Goal: Task Accomplishment & Management: Manage account settings

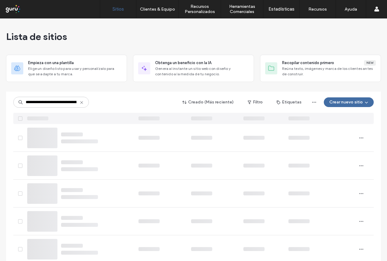
type input "**********"
click at [80, 103] on icon at bounding box center [81, 102] width 5 height 5
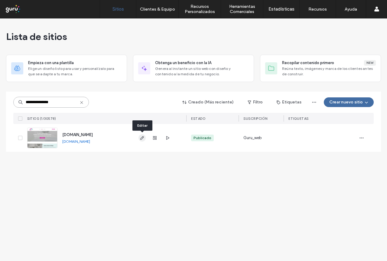
type input "**********"
click at [141, 138] on icon "button" at bounding box center [142, 138] width 5 height 5
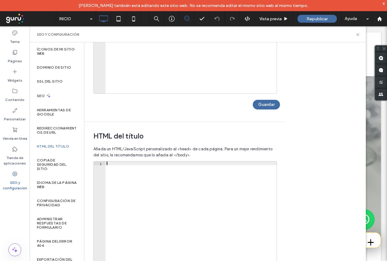
click at [110, 165] on div at bounding box center [191, 226] width 171 height 128
paste textarea "**********"
type textarea "**********"
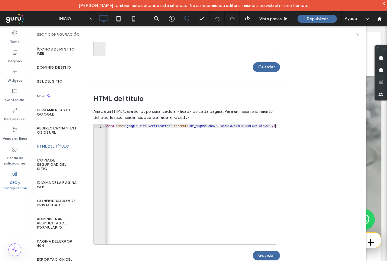
scroll to position [160, 0]
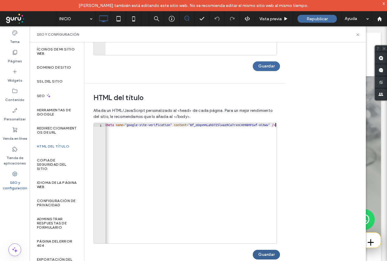
click at [277, 256] on button "Guardar" at bounding box center [266, 255] width 27 height 10
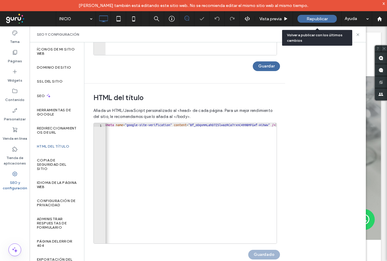
scroll to position [0, 0]
click at [321, 16] on span "Republicar" at bounding box center [317, 18] width 21 height 5
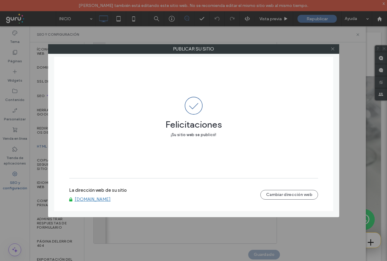
click at [333, 47] on icon at bounding box center [333, 49] width 5 height 5
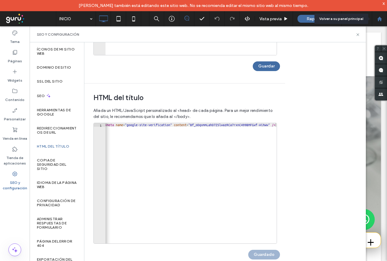
click at [379, 18] on use at bounding box center [380, 18] width 5 height 5
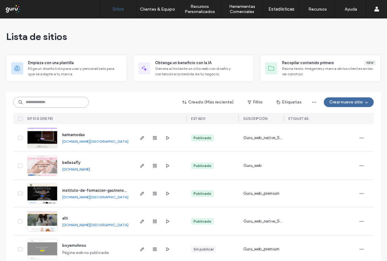
click at [38, 99] on input at bounding box center [51, 102] width 76 height 11
paste input "**********"
type input "**********"
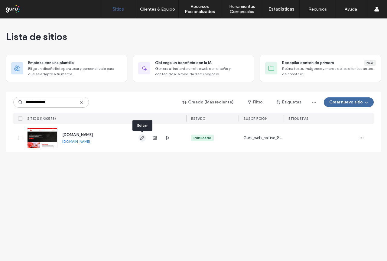
click at [141, 138] on icon "button" at bounding box center [142, 138] width 5 height 5
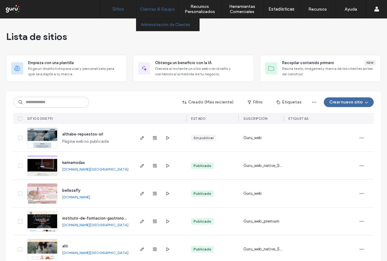
click at [150, 27] on label "Administración de Clientes" at bounding box center [165, 24] width 49 height 5
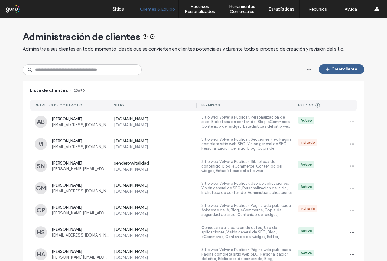
click at [342, 71] on button "Crear cliente" at bounding box center [342, 69] width 46 height 10
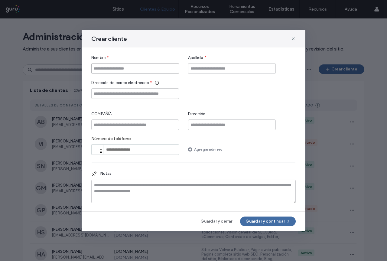
click at [127, 71] on input "Nombre" at bounding box center [135, 68] width 88 height 11
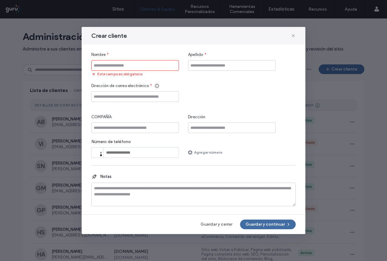
click at [122, 66] on input "Nombre" at bounding box center [135, 65] width 88 height 11
click at [197, 66] on input "Apellido" at bounding box center [232, 65] width 88 height 11
type input "*******"
click at [106, 66] on input "Nombre" at bounding box center [135, 65] width 88 height 11
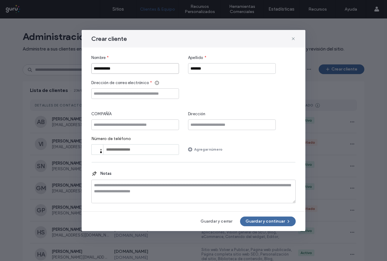
type input "**********"
click at [110, 93] on input "Dirección de correo electrónico" at bounding box center [135, 93] width 88 height 11
type input "**********"
click at [261, 220] on button "Guardar y continuar" at bounding box center [268, 222] width 56 height 10
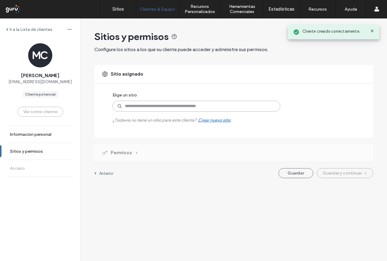
click at [133, 109] on input at bounding box center [197, 106] width 168 height 11
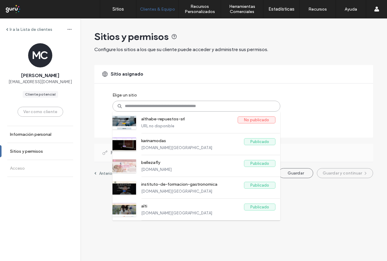
click at [156, 105] on input at bounding box center [197, 106] width 168 height 11
paste input "**********"
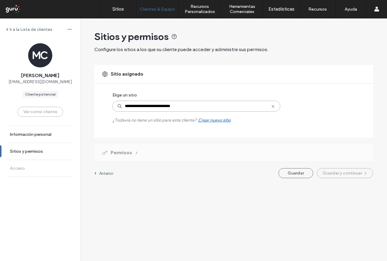
type input "**********"
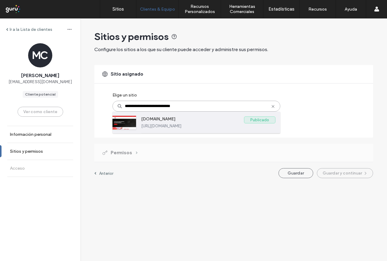
click at [254, 120] on label "Publicado" at bounding box center [259, 120] width 31 height 7
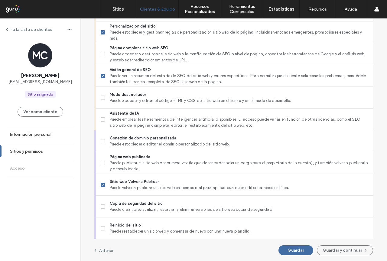
scroll to position [488, 0]
click at [334, 253] on button "Guardar y continuar" at bounding box center [345, 250] width 56 height 10
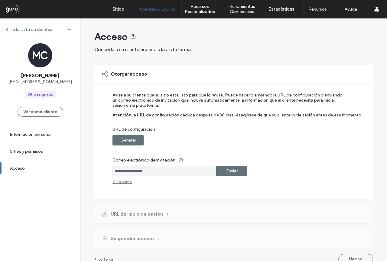
click at [229, 174] on label "Enviar" at bounding box center [232, 171] width 12 height 11
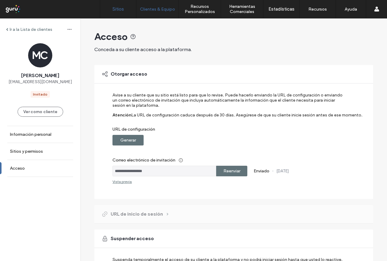
click at [123, 10] on label "Sitios" at bounding box center [119, 8] width 12 height 5
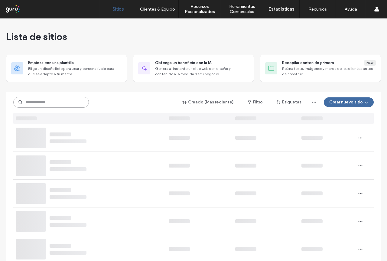
click at [58, 101] on input at bounding box center [51, 102] width 76 height 11
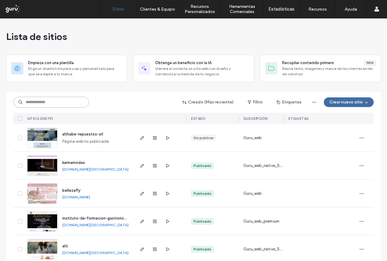
paste input "**********"
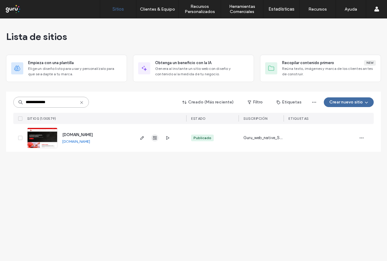
type input "**********"
click at [155, 140] on icon "button" at bounding box center [155, 138] width 5 height 5
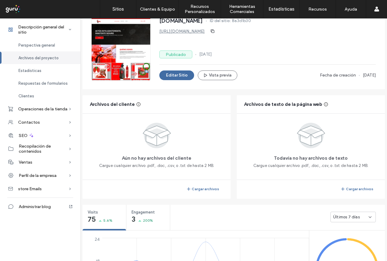
scroll to position [29, 0]
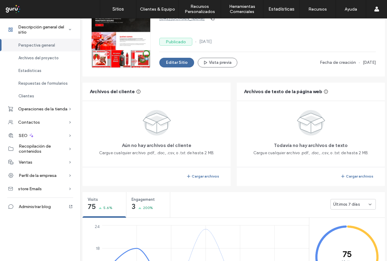
scroll to position [61, 0]
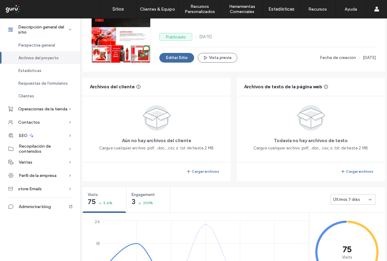
scroll to position [151, 0]
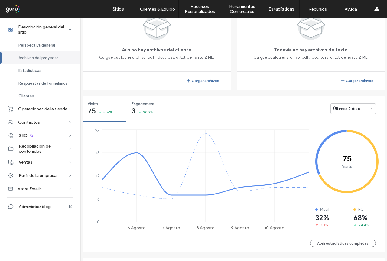
click at [355, 110] on span "Últimos 7 días" at bounding box center [347, 109] width 27 height 6
click at [347, 141] on span "Últimos 30 días" at bounding box center [345, 141] width 29 height 6
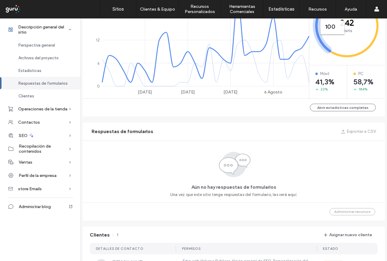
scroll to position [345, 0]
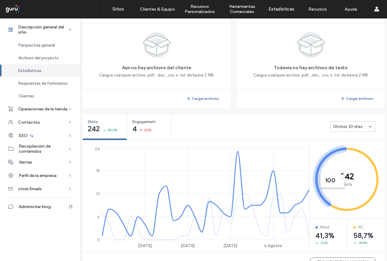
scroll to position [110, 0]
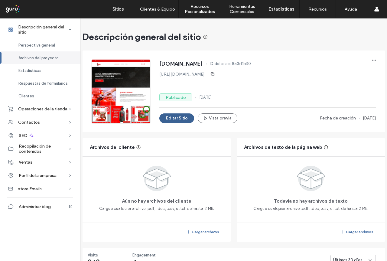
click at [180, 119] on button "Editar Sitio" at bounding box center [177, 119] width 35 height 10
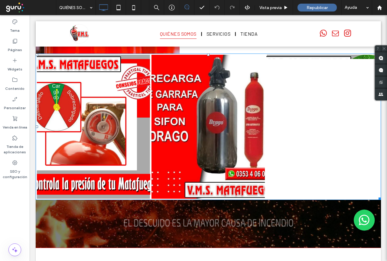
scroll to position [407, 0]
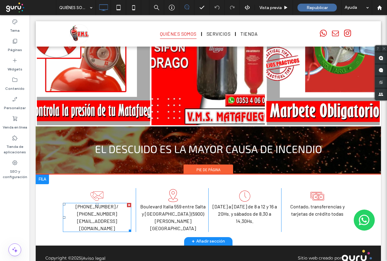
click at [114, 218] on link "[EMAIL_ADDRESS][DOMAIN_NAME]" at bounding box center [97, 224] width 40 height 13
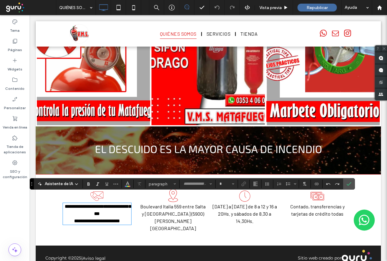
type input "******"
type input "**"
click at [112, 219] on link "**********" at bounding box center [97, 221] width 46 height 5
click at [84, 219] on link "**********" at bounding box center [97, 221] width 46 height 5
click at [74, 219] on link "**********" at bounding box center [97, 221] width 46 height 5
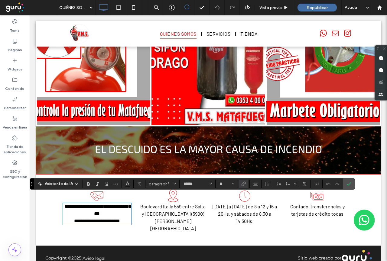
click at [129, 218] on p "**********" at bounding box center [97, 221] width 68 height 7
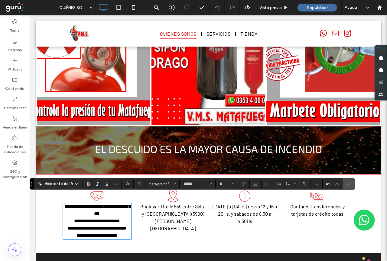
click at [74, 226] on span "**********" at bounding box center [97, 228] width 59 height 5
drag, startPoint x: 63, startPoint y: 221, endPoint x: 122, endPoint y: 226, distance: 59.6
click at [122, 226] on p "**********" at bounding box center [97, 228] width 68 height 7
click at [243, 184] on icon "Enlace" at bounding box center [244, 184] width 5 height 5
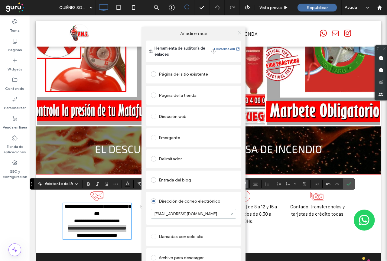
click at [239, 32] on icon at bounding box center [240, 33] width 5 height 5
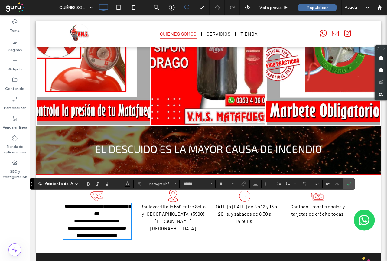
click at [99, 236] on span "**********" at bounding box center [97, 235] width 41 height 5
drag, startPoint x: 67, startPoint y: 234, endPoint x: 126, endPoint y: 234, distance: 59.3
click at [126, 234] on p "**********" at bounding box center [97, 235] width 68 height 7
click at [243, 184] on icon "Enlace" at bounding box center [244, 184] width 5 height 5
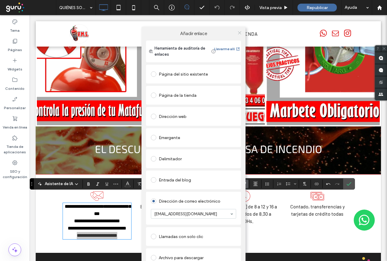
click at [241, 35] on icon at bounding box center [240, 33] width 5 height 5
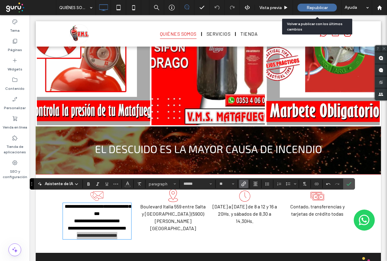
click at [318, 8] on span "Republicar" at bounding box center [317, 7] width 21 height 5
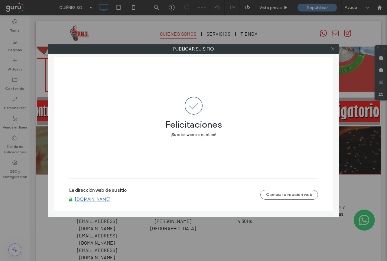
click at [333, 48] on icon at bounding box center [333, 49] width 5 height 5
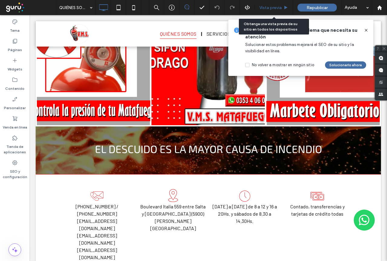
click at [269, 7] on span "Vista previa" at bounding box center [271, 7] width 22 height 5
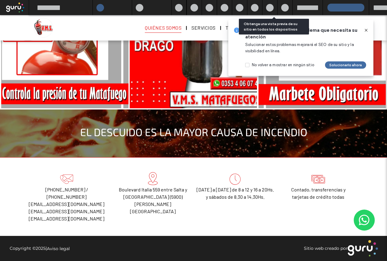
scroll to position [399, 0]
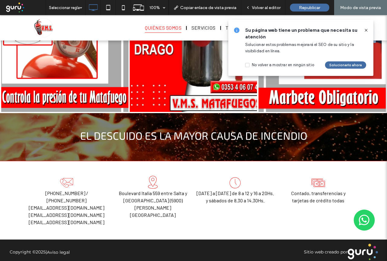
click at [365, 30] on icon at bounding box center [366, 30] width 5 height 5
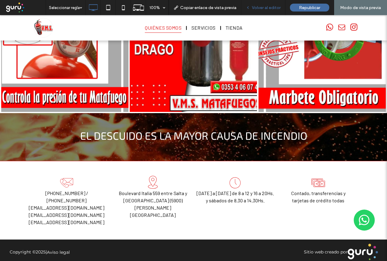
click at [270, 8] on span "Volver al editor" at bounding box center [266, 7] width 29 height 5
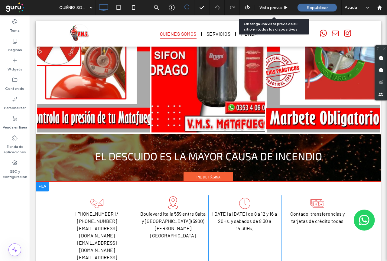
scroll to position [414, 0]
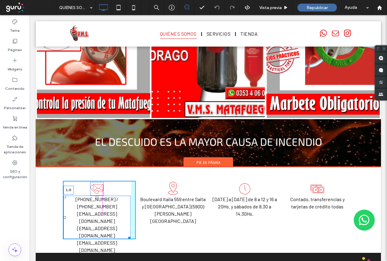
drag, startPoint x: 64, startPoint y: 209, endPoint x: 88, endPoint y: 225, distance: 28.3
click at [58, 209] on div "Dibujo lineal de un auricular de teléfono superpuesto a un sobre cerrado. Icono…" at bounding box center [209, 210] width 346 height 86
drag, startPoint x: 63, startPoint y: 208, endPoint x: 55, endPoint y: 208, distance: 8.5
click at [55, 208] on div "Dibujo lineal de un auricular de teléfono superpuesto a un sobre cerrado. Icono…" at bounding box center [209, 210] width 346 height 86
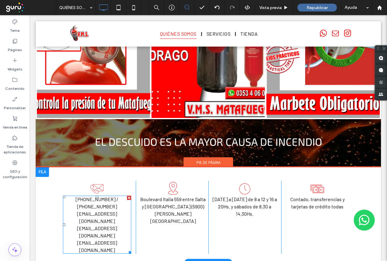
click at [81, 226] on link "administracion@vmsmatafuegos.com" at bounding box center [97, 232] width 40 height 13
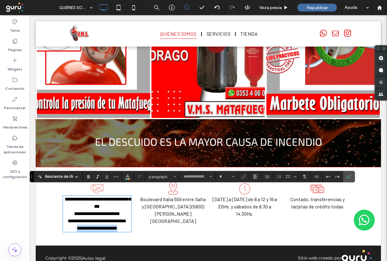
type input "******"
type input "**"
click at [81, 219] on link "**********" at bounding box center [97, 221] width 59 height 5
drag, startPoint x: 64, startPoint y: 214, endPoint x: 111, endPoint y: 217, distance: 47.9
click at [111, 218] on p "**********" at bounding box center [97, 221] width 68 height 7
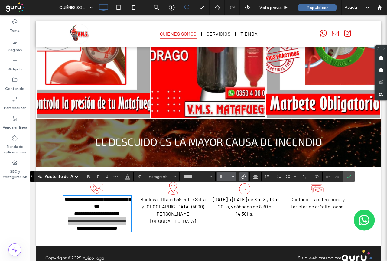
click at [232, 177] on icon "Tamaño borde" at bounding box center [233, 177] width 2 height 2
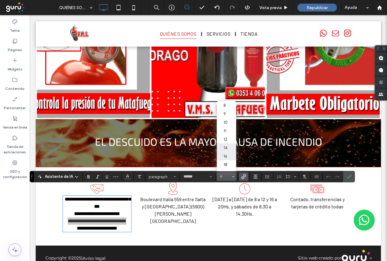
click at [221, 149] on span "14" at bounding box center [220, 147] width 3 height 8
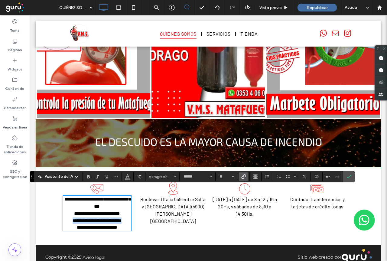
click at [107, 218] on p "**********" at bounding box center [97, 221] width 68 height 6
type input "*"
drag, startPoint x: 64, startPoint y: 206, endPoint x: 126, endPoint y: 225, distance: 64.5
click at [126, 225] on div "**********" at bounding box center [97, 213] width 68 height 35
click at [232, 176] on icon "Tamaño borde" at bounding box center [233, 177] width 2 height 2
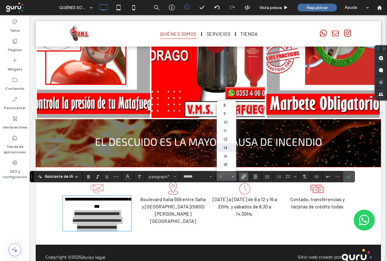
click at [223, 149] on label "14" at bounding box center [226, 147] width 19 height 8
type input "**"
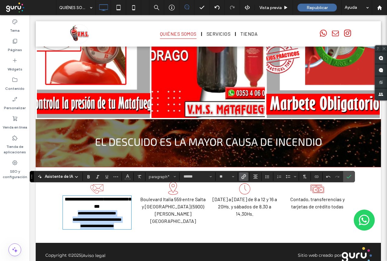
click at [107, 217] on p "**********" at bounding box center [97, 220] width 68 height 6
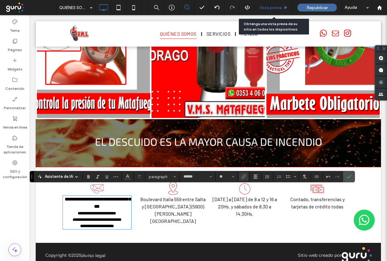
click at [275, 6] on span "Vista previa" at bounding box center [271, 7] width 22 height 5
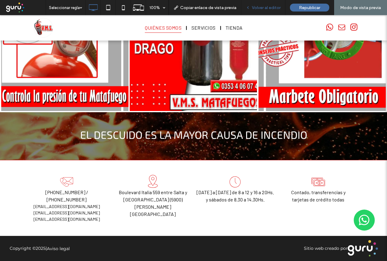
scroll to position [392, 0]
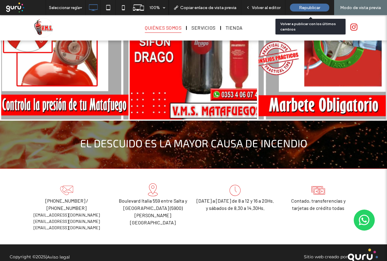
click at [299, 7] on div "Republicar" at bounding box center [309, 8] width 39 height 8
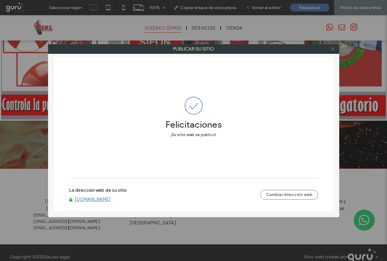
click at [332, 49] on icon at bounding box center [333, 49] width 5 height 5
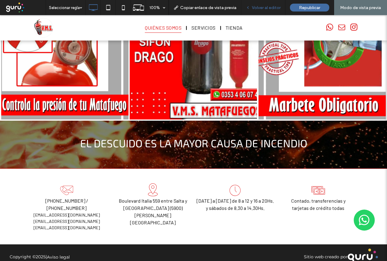
click at [267, 6] on span "Volver al editor" at bounding box center [266, 7] width 29 height 5
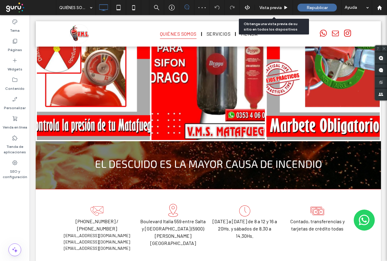
scroll to position [406, 0]
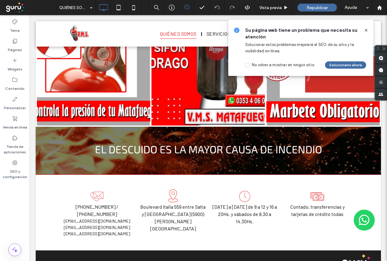
click at [367, 31] on icon at bounding box center [366, 30] width 5 height 5
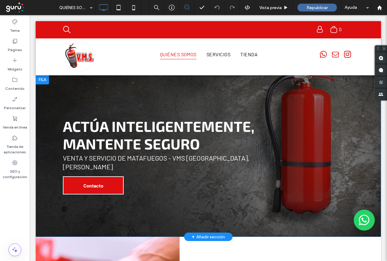
scroll to position [0, 0]
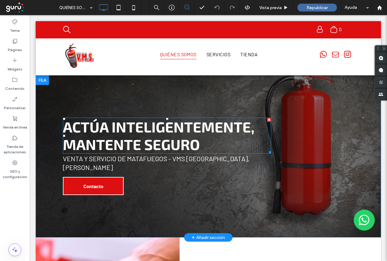
click at [125, 128] on span "Actúa inteligentemente, mantente seguro" at bounding box center [159, 135] width 192 height 35
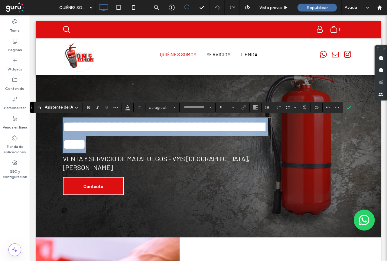
type input "*****"
type input "**"
click at [144, 142] on span "**********" at bounding box center [163, 136] width 201 height 32
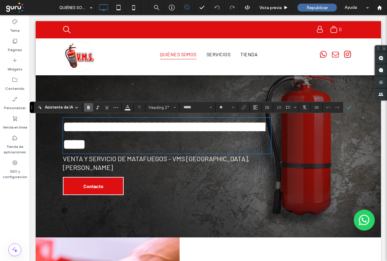
click at [202, 146] on h2 "**********" at bounding box center [167, 135] width 209 height 35
click at [99, 160] on span "Venta y servicio de matafuegos - VMS Matafuegos, Villa María" at bounding box center [156, 163] width 187 height 17
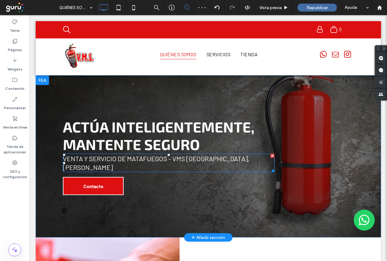
click at [160, 159] on span "Venta y servicio de matafuegos - VMS Matafuegos, Villa María" at bounding box center [156, 163] width 187 height 17
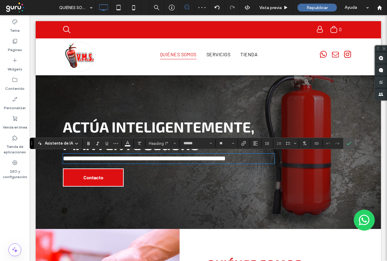
click at [172, 159] on span "**********" at bounding box center [144, 158] width 163 height 7
click at [75, 175] on link "Contacto" at bounding box center [93, 178] width 61 height 18
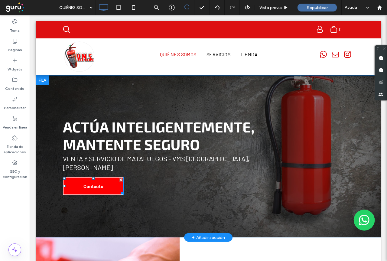
click at [76, 180] on link "Contacto" at bounding box center [93, 186] width 61 height 18
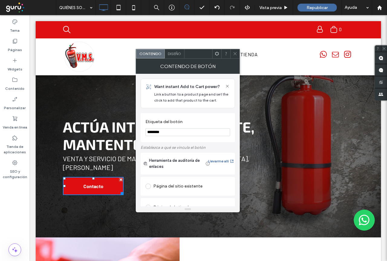
click at [165, 133] on input "********" at bounding box center [188, 132] width 85 height 8
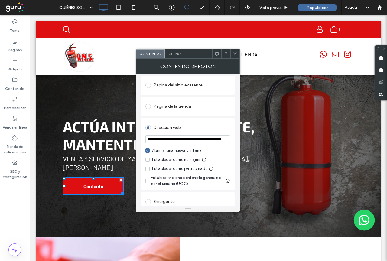
scroll to position [91, 0]
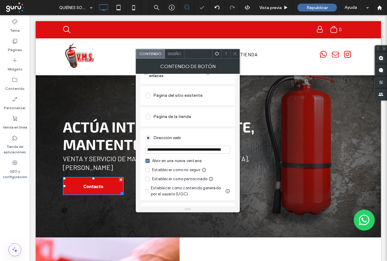
click at [159, 152] on input "**********" at bounding box center [188, 150] width 85 height 8
drag, startPoint x: 192, startPoint y: 151, endPoint x: 227, endPoint y: 152, distance: 34.5
click at [227, 152] on input "**********" at bounding box center [188, 150] width 85 height 8
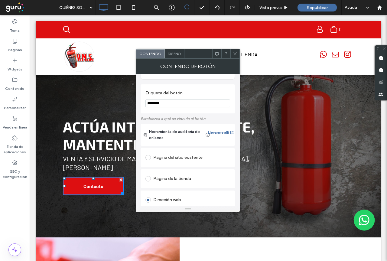
scroll to position [0, 0]
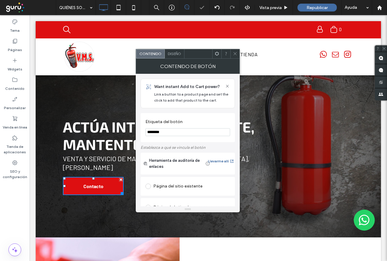
click at [174, 53] on span "Diseño" at bounding box center [174, 53] width 13 height 5
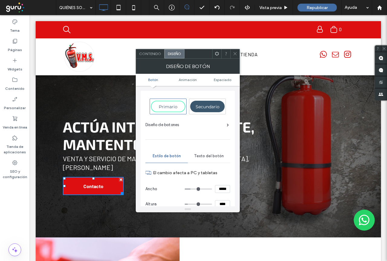
click at [235, 55] on icon at bounding box center [235, 53] width 5 height 5
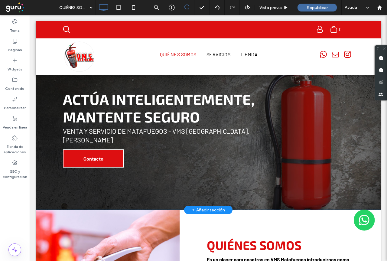
scroll to position [30, 0]
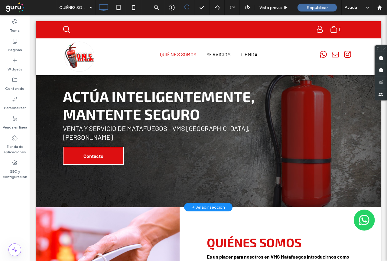
click at [70, 186] on div "Actúa inteligentemente, mantente seguro Venta y servicio de matafuegos - VMS Ma…" at bounding box center [209, 126] width 346 height 162
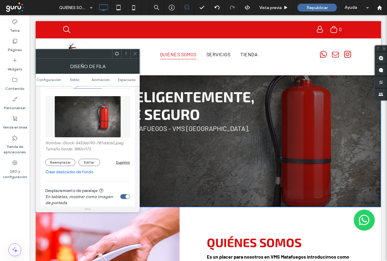
scroll to position [91, 0]
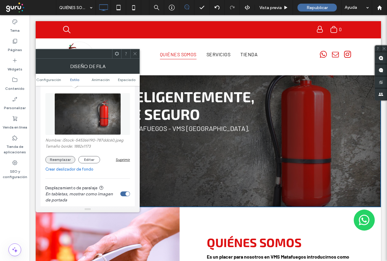
click at [60, 160] on button "Reemplazar" at bounding box center [60, 159] width 30 height 7
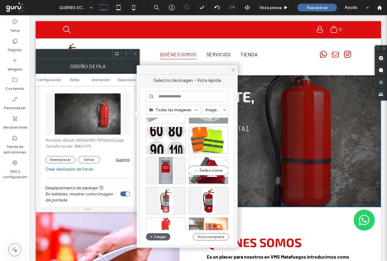
scroll to position [30, 0]
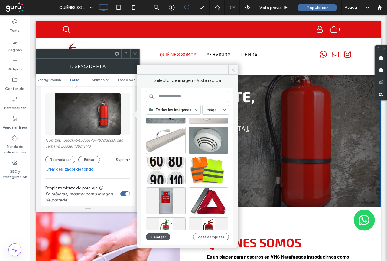
click at [159, 238] on button "Cargar" at bounding box center [158, 236] width 24 height 7
click at [86, 160] on button "Editar" at bounding box center [89, 159] width 22 height 7
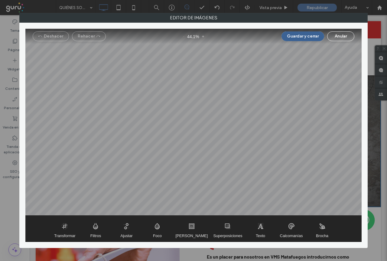
click at [305, 36] on button "Guardar y cerrar" at bounding box center [303, 36] width 43 height 10
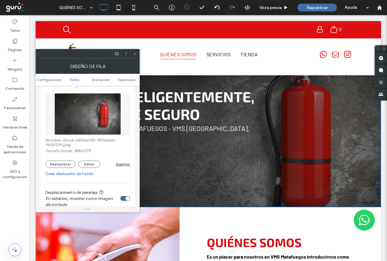
click at [135, 53] on use at bounding box center [135, 53] width 3 height 3
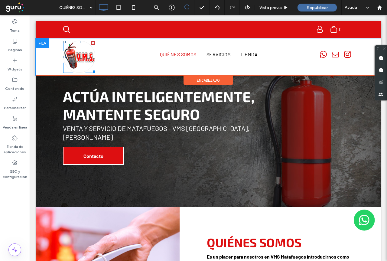
click at [74, 53] on img at bounding box center [79, 57] width 34 height 34
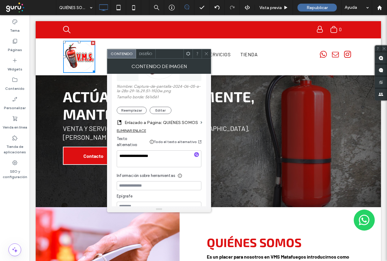
scroll to position [121, 0]
click at [207, 53] on icon at bounding box center [206, 53] width 5 height 5
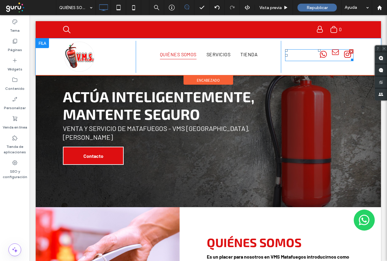
click at [331, 56] on span "email" at bounding box center [336, 52] width 10 height 10
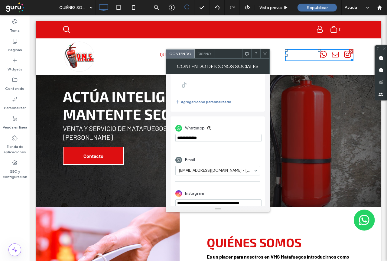
scroll to position [121, 0]
click at [209, 138] on input "phone" at bounding box center [219, 137] width 86 height 8
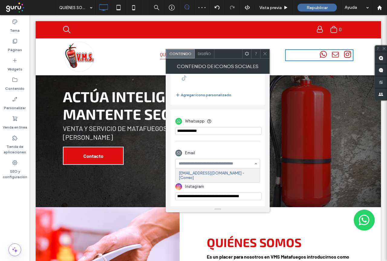
click at [210, 164] on input at bounding box center [216, 164] width 75 height 4
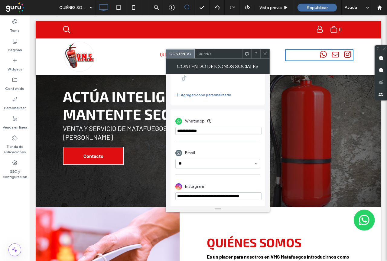
type input "*"
click at [181, 198] on input "**********" at bounding box center [219, 197] width 86 height 8
drag, startPoint x: 208, startPoint y: 211, endPoint x: 280, endPoint y: 196, distance: 73.6
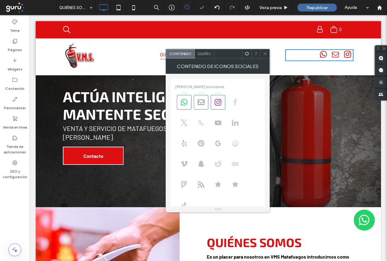
scroll to position [0, 0]
click at [234, 104] on icon at bounding box center [235, 102] width 7 height 7
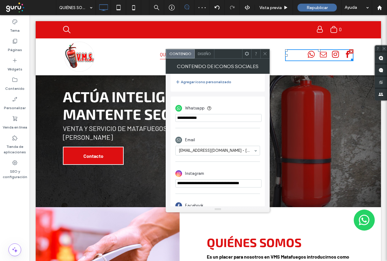
scroll to position [160, 0]
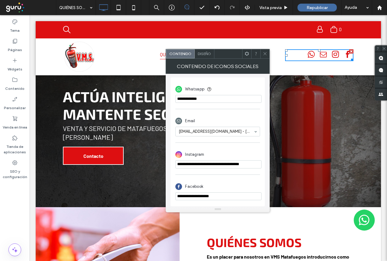
drag, startPoint x: 178, startPoint y: 198, endPoint x: 231, endPoint y: 197, distance: 53.3
click at [231, 197] on input "**********" at bounding box center [219, 197] width 86 height 8
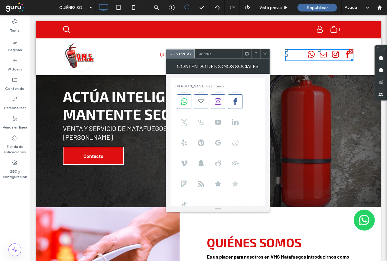
scroll to position [0, 0]
click at [235, 104] on use at bounding box center [235, 102] width 3 height 7
click at [265, 51] on icon at bounding box center [265, 53] width 5 height 5
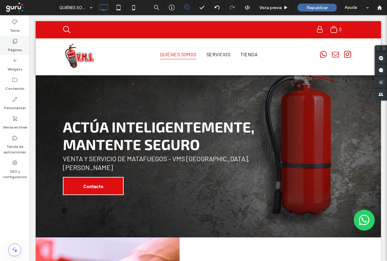
click at [14, 47] on label "Páginas" at bounding box center [15, 48] width 14 height 8
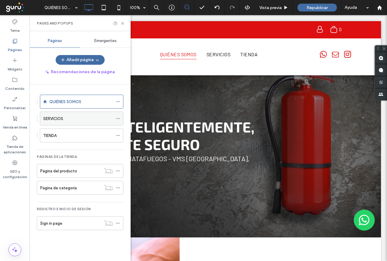
click at [53, 120] on label "SERVICIOS" at bounding box center [53, 119] width 20 height 11
click at [123, 22] on icon at bounding box center [122, 23] width 5 height 5
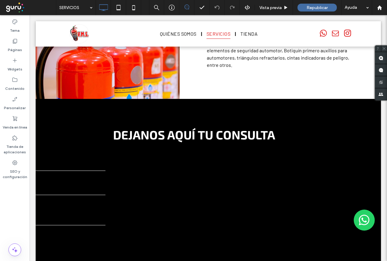
scroll to position [242, 0]
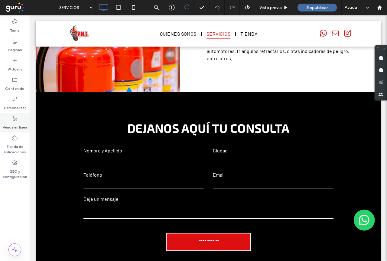
click at [14, 120] on use at bounding box center [15, 118] width 5 height 5
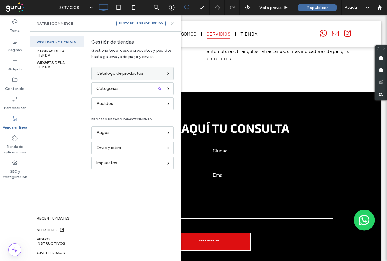
click at [137, 74] on span "Catálogo de productos" at bounding box center [120, 73] width 47 height 7
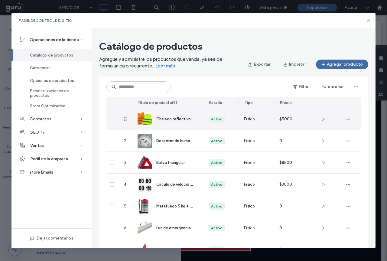
click at [170, 120] on span "Chaleco reflectivo" at bounding box center [174, 119] width 35 height 5
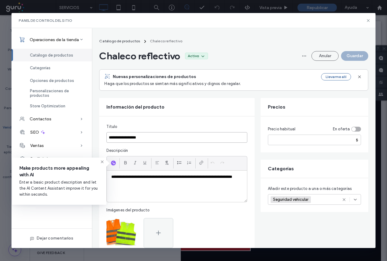
click at [146, 140] on input "**********" at bounding box center [177, 137] width 141 height 11
drag, startPoint x: 109, startPoint y: 138, endPoint x: 149, endPoint y: 139, distance: 39.4
click at [149, 139] on input "**********" at bounding box center [177, 137] width 141 height 11
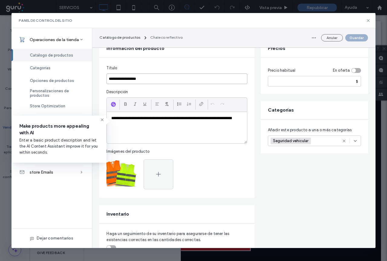
scroll to position [61, 0]
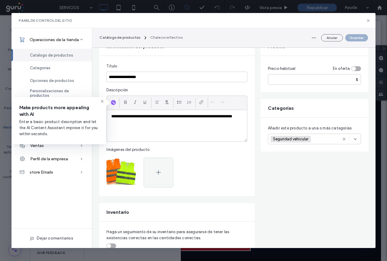
click at [159, 130] on div "**********" at bounding box center [177, 125] width 140 height 31
drag, startPoint x: 111, startPoint y: 117, endPoint x: 147, endPoint y: 127, distance: 37.3
click at [147, 127] on div "**********" at bounding box center [177, 125] width 140 height 31
click at [158, 173] on use at bounding box center [158, 172] width 5 height 5
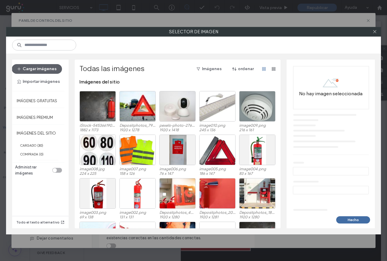
scroll to position [0, 0]
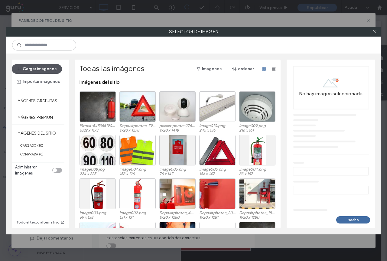
click at [34, 71] on button "Cargar imágenes" at bounding box center [37, 69] width 50 height 10
click at [375, 32] on use at bounding box center [375, 31] width 3 height 3
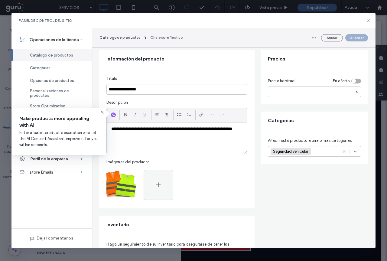
scroll to position [47, 0]
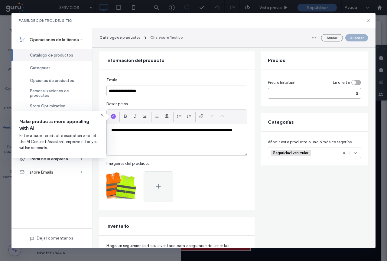
click at [282, 93] on input "****" at bounding box center [314, 93] width 93 height 11
click at [360, 83] on div "toggle" at bounding box center [357, 82] width 10 height 5
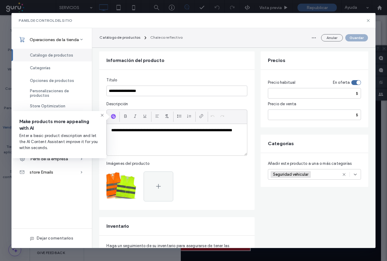
click at [353, 83] on div "toggle" at bounding box center [357, 82] width 10 height 5
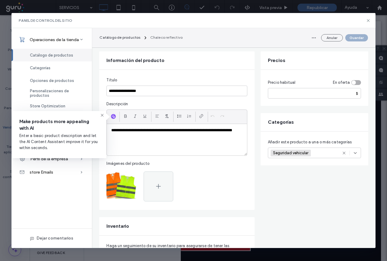
click at [357, 154] on icon at bounding box center [355, 153] width 5 height 5
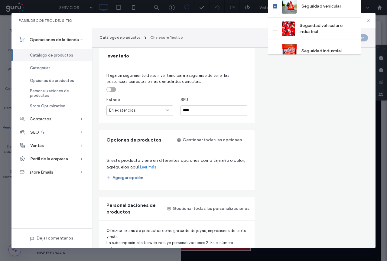
scroll to position [228, 0]
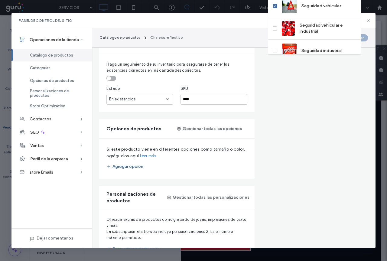
click at [127, 166] on button "Agregar opción" at bounding box center [125, 167] width 37 height 10
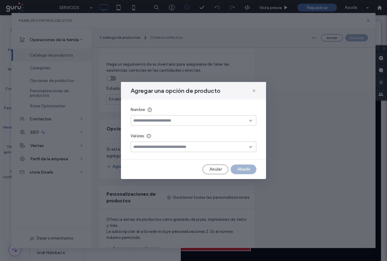
click at [250, 120] on icon at bounding box center [251, 120] width 5 height 5
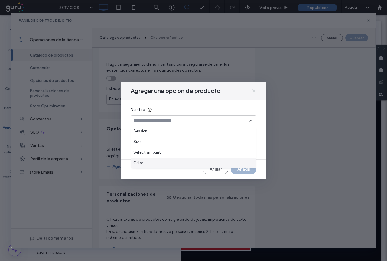
click at [138, 164] on span "Color" at bounding box center [139, 163] width 10 height 6
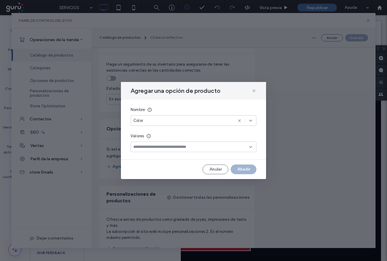
click at [142, 148] on input at bounding box center [192, 147] width 116 height 5
type input "**********"
click at [149, 148] on input "**********" at bounding box center [192, 147] width 116 height 5
click at [253, 147] on icon at bounding box center [251, 147] width 5 height 5
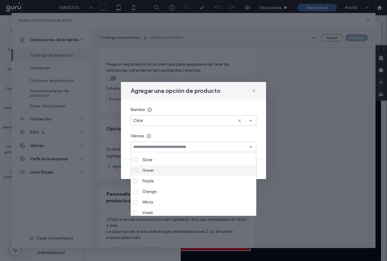
scroll to position [61, 0]
click at [155, 181] on span "Orange" at bounding box center [150, 182] width 14 height 6
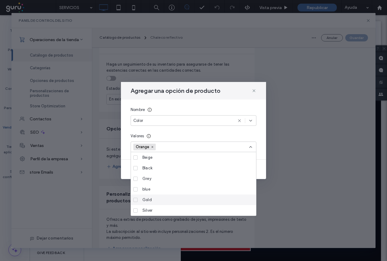
click at [139, 200] on label "Gold" at bounding box center [193, 200] width 118 height 11
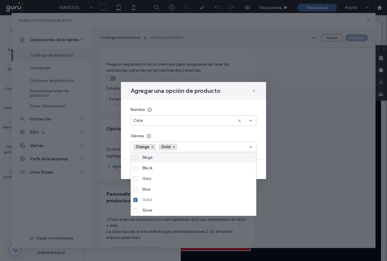
click at [259, 128] on div "Nombre Color Valores Orange Gold" at bounding box center [193, 130] width 145 height 60
click at [259, 139] on div "Nombre Color Valores Orange Gold" at bounding box center [193, 130] width 145 height 60
click at [261, 149] on div "Nombre Color Valores Orange Gold" at bounding box center [193, 130] width 145 height 60
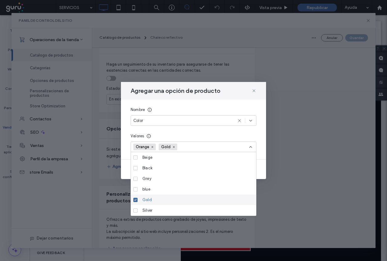
click at [265, 176] on div "Agregar una opción de producto Nombre Color Valores Orange Gold Anular Añadir" at bounding box center [193, 130] width 145 height 97
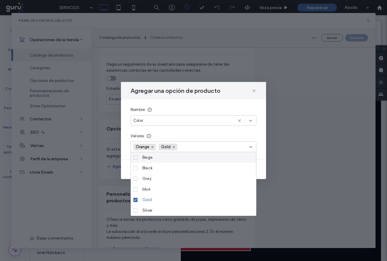
click at [167, 131] on div "Nombre Color Valores Orange Gold" at bounding box center [193, 130] width 145 height 60
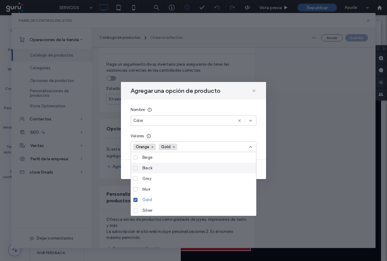
scroll to position [95, 0]
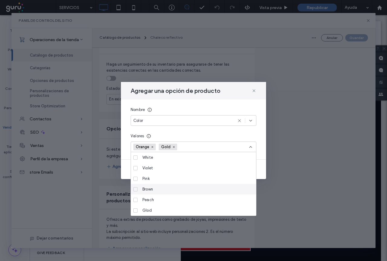
click at [151, 190] on span "Brown" at bounding box center [148, 189] width 11 height 6
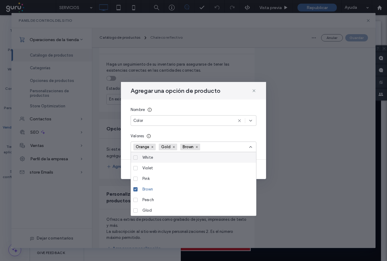
click at [238, 133] on div "Nombre Color Valores Orange Gold Brown" at bounding box center [193, 130] width 145 height 60
click at [253, 91] on icon at bounding box center [254, 90] width 5 height 5
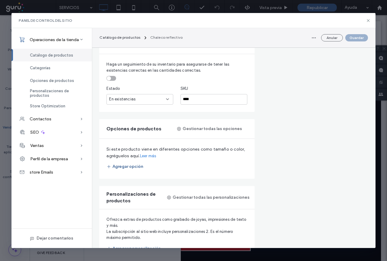
click at [128, 166] on button "Agregar opción" at bounding box center [125, 167] width 37 height 10
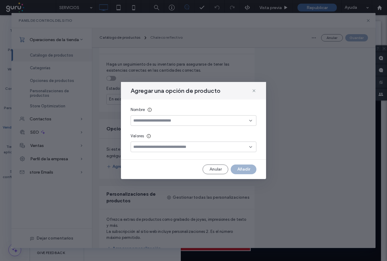
click at [249, 120] on icon at bounding box center [251, 120] width 5 height 5
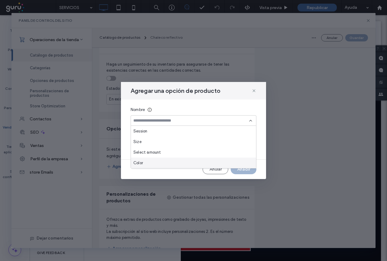
click at [140, 165] on span "Color" at bounding box center [139, 163] width 10 height 6
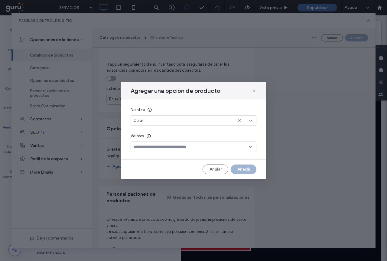
click at [152, 150] on div at bounding box center [194, 147] width 126 height 11
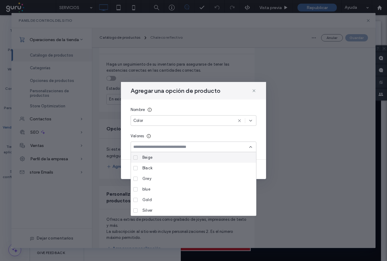
click at [145, 146] on input at bounding box center [192, 147] width 116 height 5
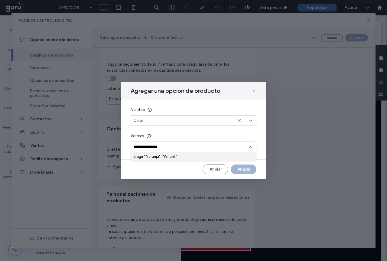
type input "**********"
click at [157, 149] on input "**********" at bounding box center [192, 147] width 116 height 5
click at [140, 148] on input at bounding box center [192, 147] width 116 height 5
type input "*******"
click at [243, 170] on div "Anular Añadir" at bounding box center [194, 170] width 126 height 10
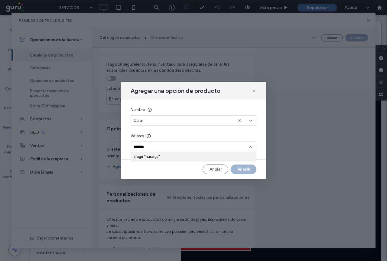
click at [155, 147] on input "*******" at bounding box center [192, 147] width 116 height 5
click at [255, 90] on icon at bounding box center [254, 90] width 5 height 5
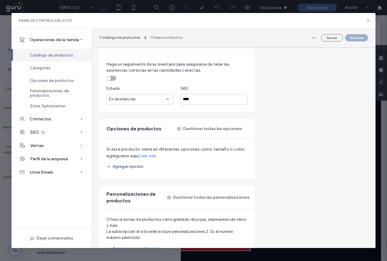
scroll to position [259, 0]
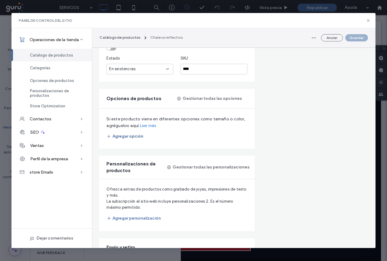
click at [135, 135] on button "Agregar opción" at bounding box center [125, 137] width 37 height 10
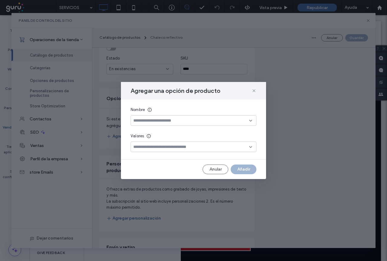
click at [252, 121] on icon at bounding box center [251, 120] width 5 height 5
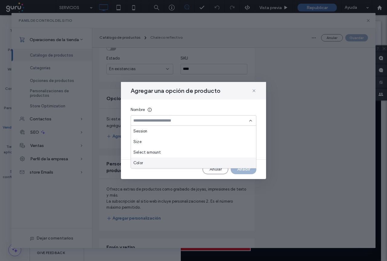
click at [138, 162] on span "Color" at bounding box center [139, 163] width 10 height 6
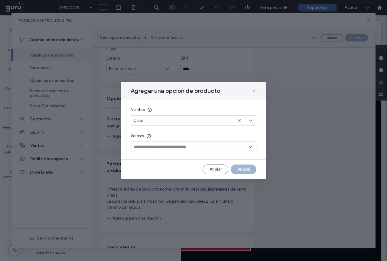
click at [139, 147] on input at bounding box center [192, 147] width 116 height 5
type input "**********"
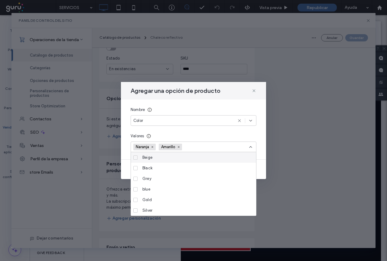
click at [224, 133] on div "Nombre Color Valores Naranja Amarillo" at bounding box center [193, 130] width 145 height 60
click at [263, 177] on div "Agregar una opción de producto Nombre Color Valores Naranja Amarillo Anular Aña…" at bounding box center [193, 130] width 145 height 97
click at [258, 172] on div "Anular Añadir" at bounding box center [193, 170] width 145 height 10
click at [250, 145] on icon at bounding box center [251, 147] width 5 height 5
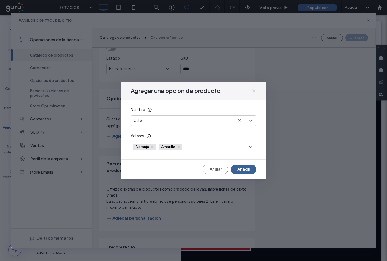
click at [246, 168] on button "Añadir" at bounding box center [244, 170] width 26 height 10
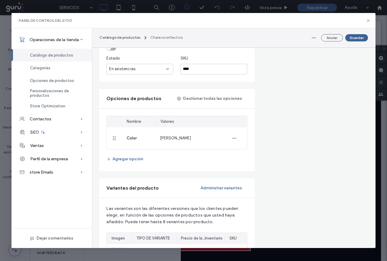
click at [355, 37] on button "Guardar" at bounding box center [357, 37] width 23 height 7
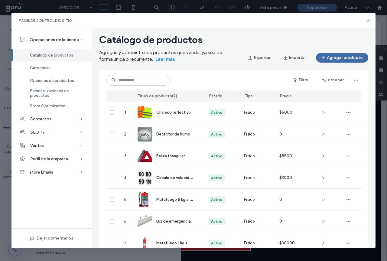
scroll to position [37, 0]
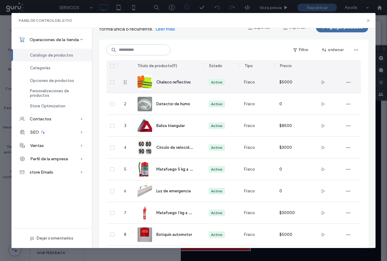
click at [170, 82] on span "Chaleco reflectivo" at bounding box center [174, 82] width 35 height 5
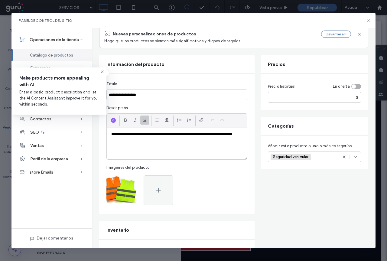
scroll to position [91, 0]
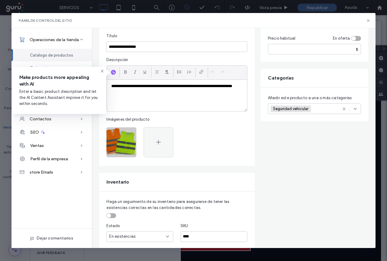
click at [128, 133] on icon "button" at bounding box center [128, 133] width 5 height 5
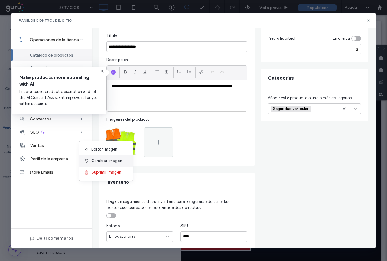
click at [100, 163] on span "Cambiar imagen" at bounding box center [106, 161] width 31 height 6
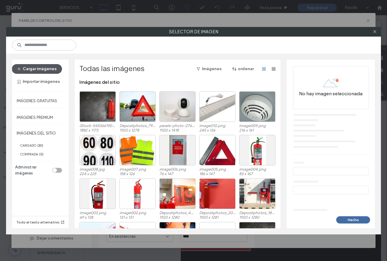
click at [45, 70] on button "Cargar imágenes" at bounding box center [37, 69] width 50 height 10
click at [374, 28] on span at bounding box center [375, 31] width 5 height 9
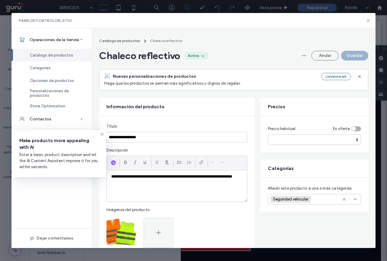
scroll to position [0, 0]
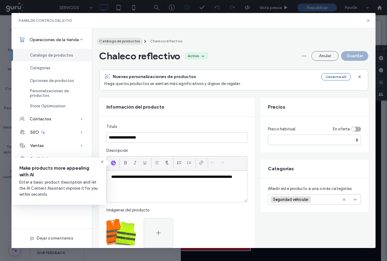
click at [114, 41] on span "Catálogo de productos" at bounding box center [119, 41] width 41 height 5
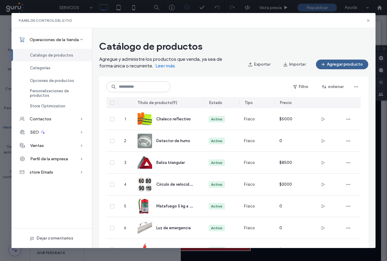
click at [348, 65] on button "Agregar producto" at bounding box center [342, 65] width 52 height 10
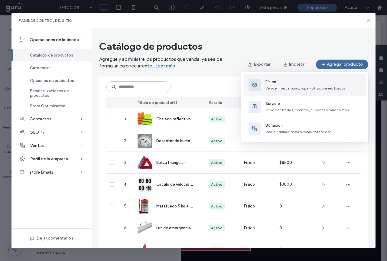
click at [273, 85] on div "Físico Vender mercancías, ropa y otros bienes físicos" at bounding box center [306, 85] width 80 height 12
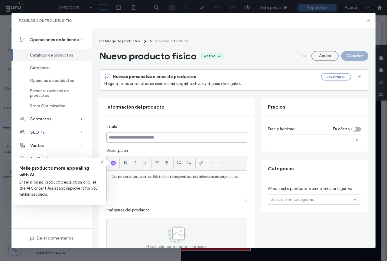
click at [118, 137] on input at bounding box center [177, 137] width 141 height 11
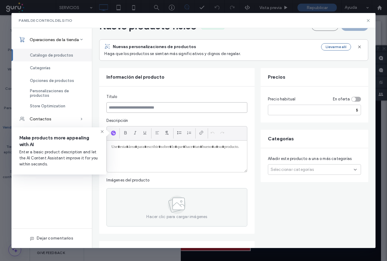
scroll to position [30, 0]
click at [121, 150] on div at bounding box center [177, 155] width 140 height 31
click at [282, 110] on input "number" at bounding box center [314, 109] width 93 height 11
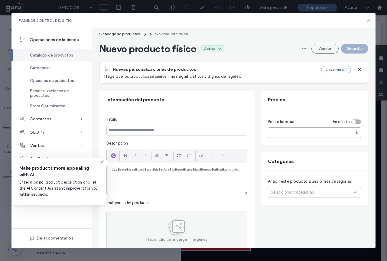
scroll to position [0, 0]
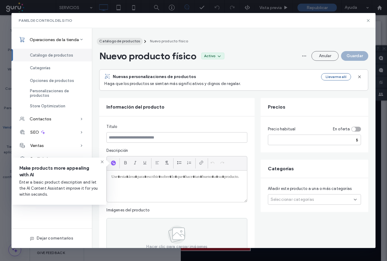
click at [111, 42] on span "Catálogo de productos" at bounding box center [119, 41] width 41 height 5
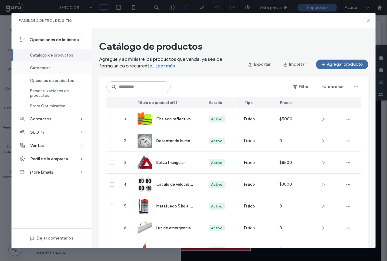
click at [45, 68] on span "Categorías" at bounding box center [40, 68] width 21 height 5
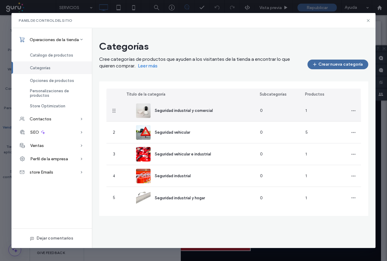
click at [165, 112] on span "Seguridad industrial y comercial" at bounding box center [184, 110] width 58 height 5
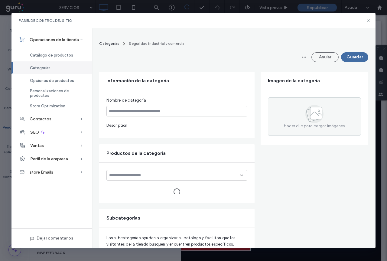
type input "**********"
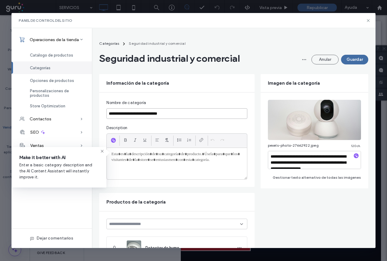
drag, startPoint x: 107, startPoint y: 125, endPoint x: 185, endPoint y: 126, distance: 77.5
click at [185, 119] on input "**********" at bounding box center [177, 113] width 141 height 11
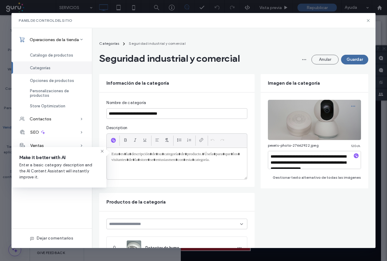
click at [351, 109] on icon "button" at bounding box center [353, 106] width 5 height 5
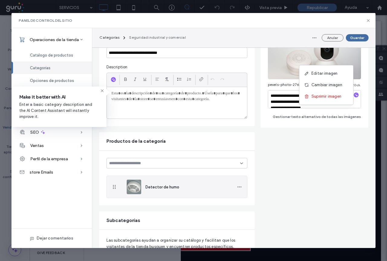
scroll to position [61, 0]
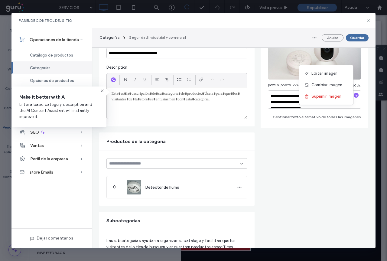
click at [239, 166] on icon at bounding box center [241, 163] width 5 height 5
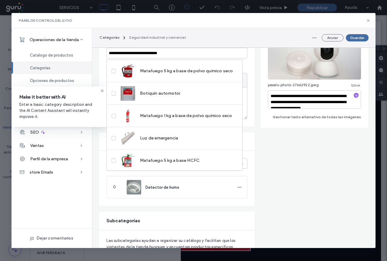
click at [239, 166] on icon at bounding box center [241, 163] width 5 height 5
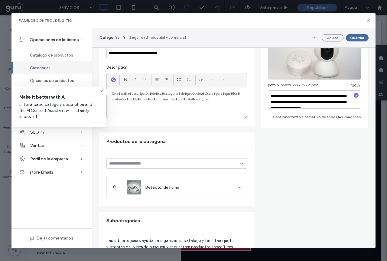
click at [241, 164] on use at bounding box center [242, 163] width 2 height 1
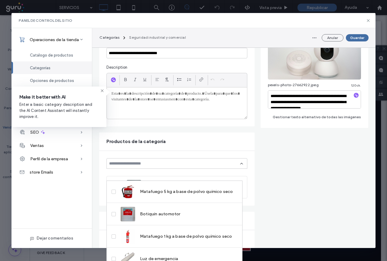
scroll to position [0, 0]
click at [211, 151] on div "Productos de la categoría" at bounding box center [176, 142] width 155 height 18
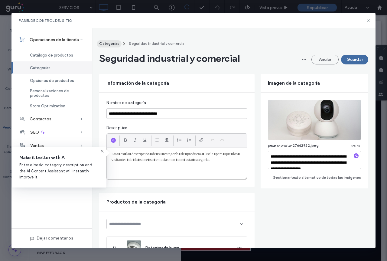
click at [108, 43] on span "Categorías" at bounding box center [109, 43] width 20 height 5
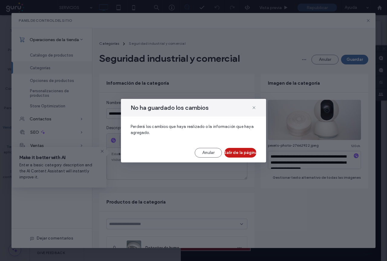
click at [241, 151] on button "Salir de la página" at bounding box center [241, 153] width 32 height 10
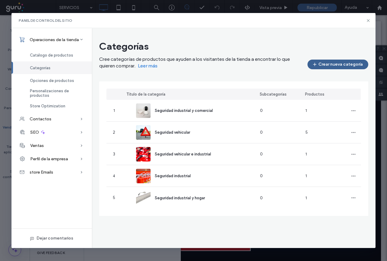
click at [350, 66] on button "Crear nueva categoría" at bounding box center [338, 65] width 61 height 10
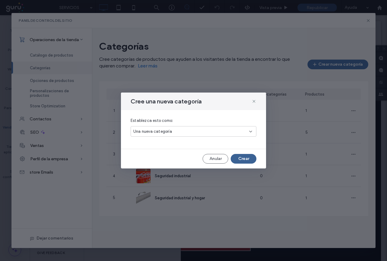
click at [250, 156] on button "Crear" at bounding box center [244, 159] width 26 height 10
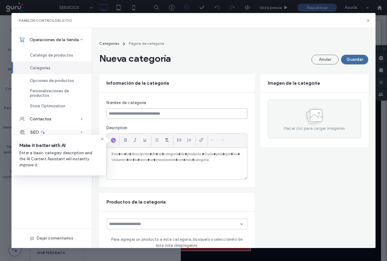
click at [124, 116] on input at bounding box center [177, 113] width 141 height 11
drag, startPoint x: 114, startPoint y: 114, endPoint x: 186, endPoint y: 115, distance: 71.1
click at [186, 115] on input at bounding box center [177, 113] width 141 height 11
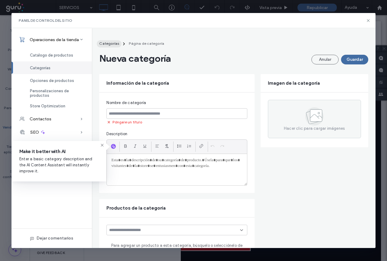
click at [111, 43] on span "Categorías" at bounding box center [109, 43] width 20 height 5
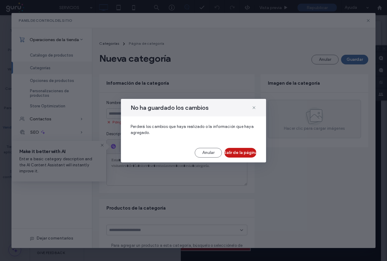
click at [241, 153] on button "Salir de la página" at bounding box center [241, 153] width 32 height 10
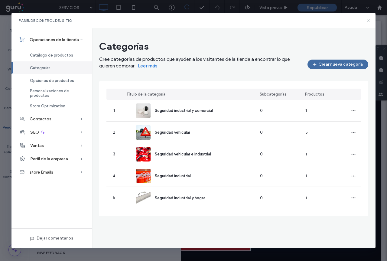
click at [368, 19] on icon at bounding box center [368, 20] width 5 height 5
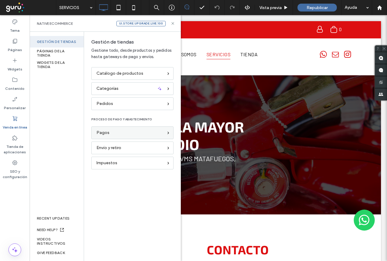
click at [107, 134] on span "Pagos" at bounding box center [103, 133] width 13 height 7
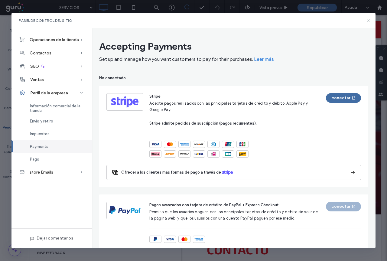
click at [368, 20] on icon at bounding box center [368, 20] width 5 height 5
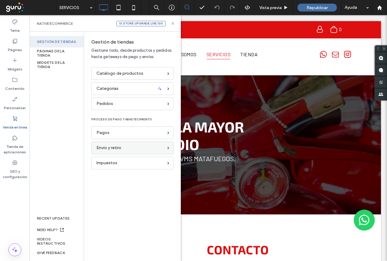
click at [107, 149] on span "Envío y retiro" at bounding box center [109, 148] width 25 height 7
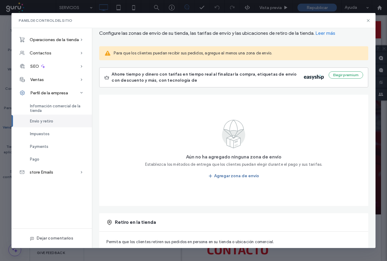
scroll to position [52, 0]
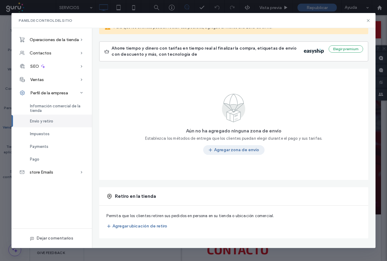
click at [230, 151] on button "Agregar zona de envío" at bounding box center [233, 150] width 61 height 10
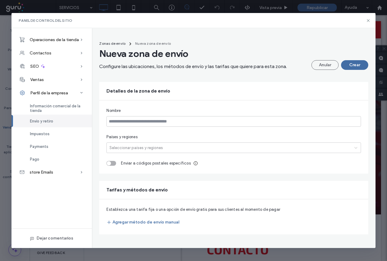
scroll to position [0, 0]
click at [116, 123] on input at bounding box center [234, 121] width 255 height 11
type input "**********"
click at [127, 149] on div at bounding box center [229, 148] width 242 height 6
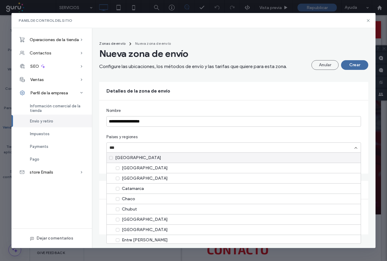
type input "*********"
click at [131, 156] on div "Argentina" at bounding box center [234, 158] width 254 height 10
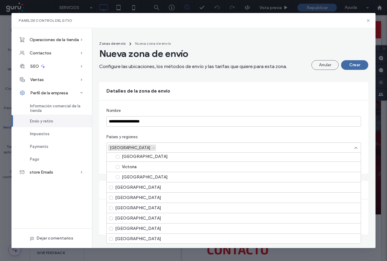
scroll to position [484, 0]
click at [153, 148] on icon "Remove Argentina" at bounding box center [154, 148] width 2 height 2
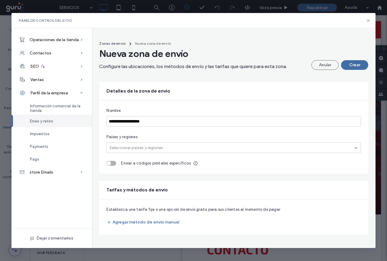
click at [122, 147] on div at bounding box center [229, 148] width 242 height 6
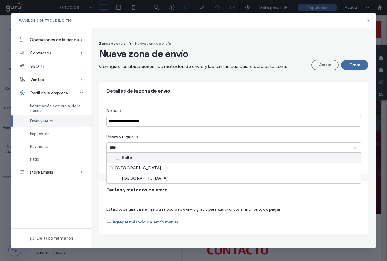
type input "*****"
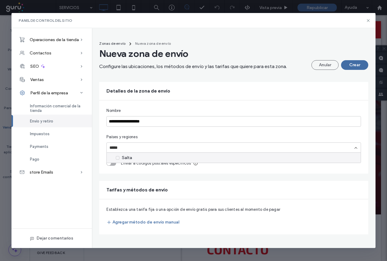
click at [130, 157] on div "Salta" at bounding box center [234, 158] width 254 height 10
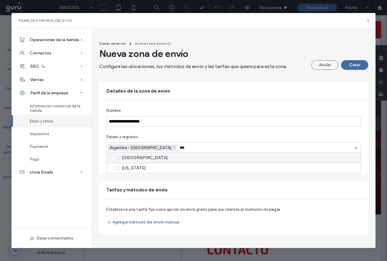
type input "****"
click at [130, 157] on div "Tucumán" at bounding box center [234, 158] width 254 height 10
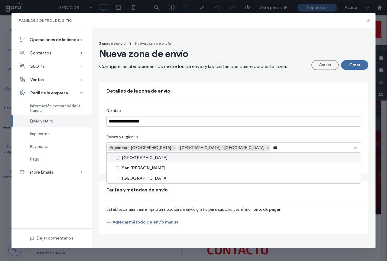
type input "****"
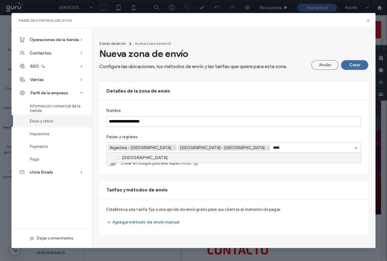
click at [130, 157] on div "Jujuy" at bounding box center [234, 158] width 254 height 10
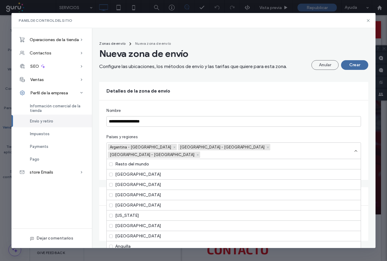
click at [235, 132] on div "**********" at bounding box center [233, 141] width 269 height 80
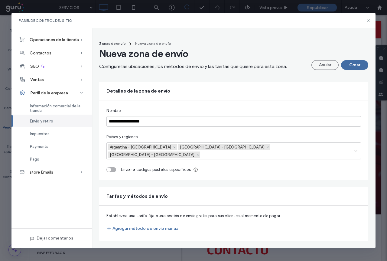
click at [115, 167] on div "toggle" at bounding box center [112, 169] width 10 height 5
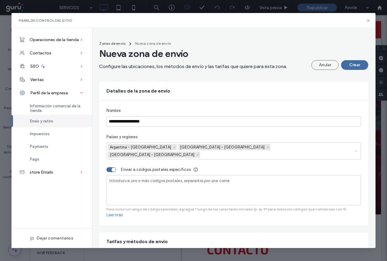
click at [116, 179] on span "Introduzca uno o más códigos postales, separados por una coma" at bounding box center [169, 181] width 120 height 5
click at [141, 179] on span "Introduzca uno o más códigos postales, separados por una coma" at bounding box center [169, 181] width 120 height 5
type input "***"
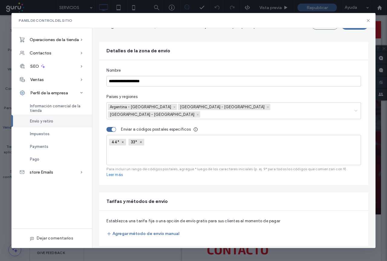
scroll to position [41, 0]
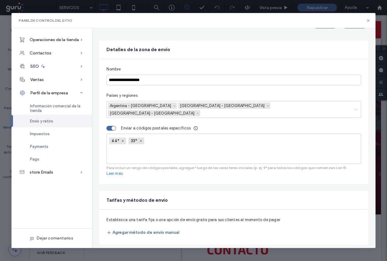
click at [155, 228] on button "Agregar método de envío manual" at bounding box center [143, 233] width 73 height 10
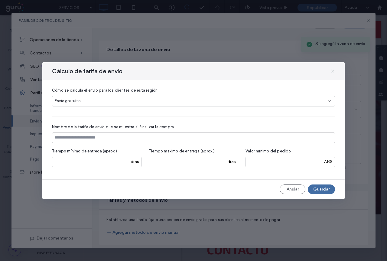
click at [75, 101] on span "Envío gratuito" at bounding box center [68, 101] width 26 height 6
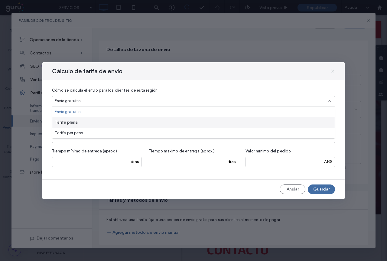
click at [64, 122] on span "Tarifa plana" at bounding box center [66, 123] width 23 height 6
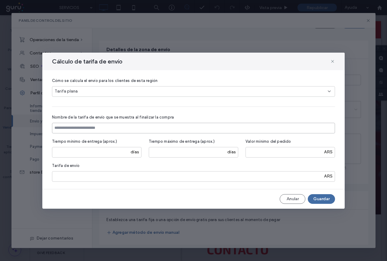
click at [67, 131] on input at bounding box center [193, 128] width 283 height 11
type input "**********"
click at [92, 153] on input "number" at bounding box center [97, 152] width 90 height 11
type input "*"
click at [180, 153] on input "number" at bounding box center [194, 152] width 90 height 11
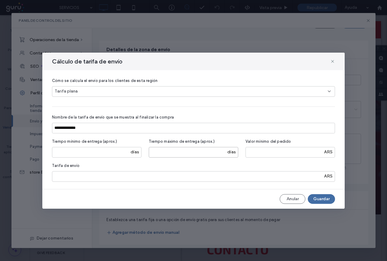
type input "*"
click at [269, 151] on input "number" at bounding box center [291, 152] width 90 height 11
click at [76, 177] on input "*" at bounding box center [193, 176] width 283 height 11
type input "*****"
click at [102, 165] on div "Tarifa de envío ***** ARS" at bounding box center [193, 172] width 283 height 19
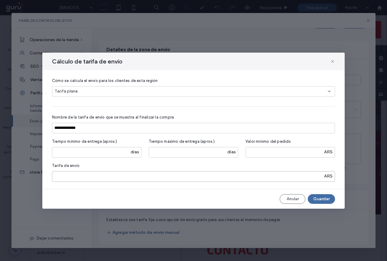
click at [58, 179] on input "*****" at bounding box center [193, 176] width 283 height 11
click at [99, 169] on div "Tarifa de envío ***** ARS" at bounding box center [193, 172] width 283 height 19
click at [291, 197] on button "Anular" at bounding box center [293, 199] width 26 height 10
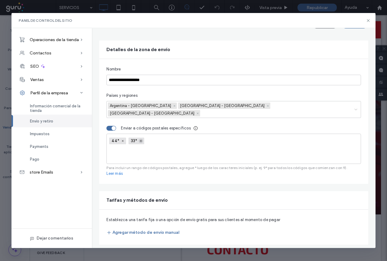
click at [140, 140] on icon at bounding box center [141, 141] width 3 height 3
click at [123, 140] on icon at bounding box center [122, 141] width 3 height 3
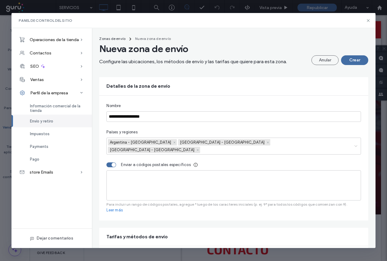
scroll to position [0, 0]
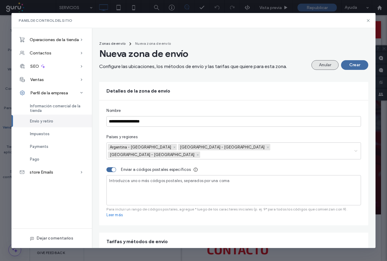
click at [316, 67] on button "Anular" at bounding box center [325, 65] width 27 height 10
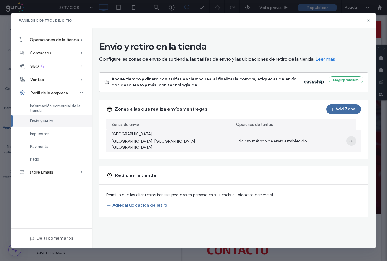
click at [351, 140] on icon "button" at bounding box center [351, 141] width 5 height 5
click at [325, 167] on span "Eliminar zona de envío" at bounding box center [331, 168] width 41 height 6
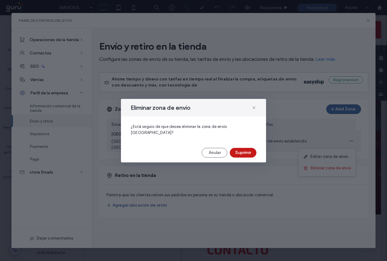
click at [239, 153] on button "Suprimir" at bounding box center [243, 153] width 27 height 10
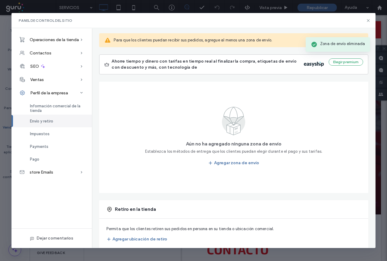
scroll to position [52, 0]
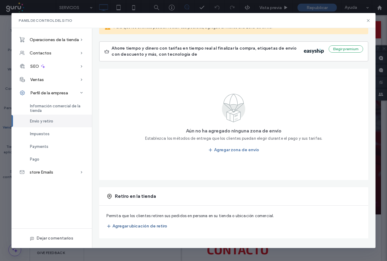
click at [122, 227] on button "Agregar ubicación de retiro" at bounding box center [137, 227] width 61 height 10
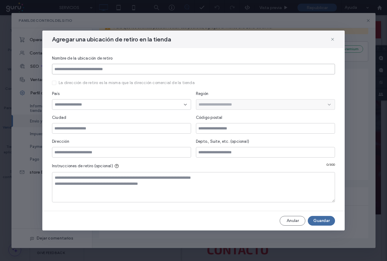
click at [78, 67] on input at bounding box center [193, 69] width 283 height 11
click at [333, 40] on icon at bounding box center [333, 39] width 5 height 5
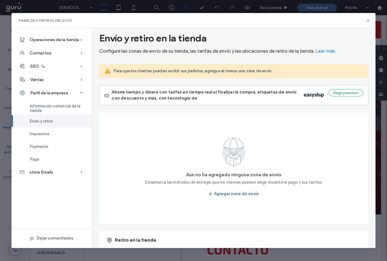
scroll to position [0, 0]
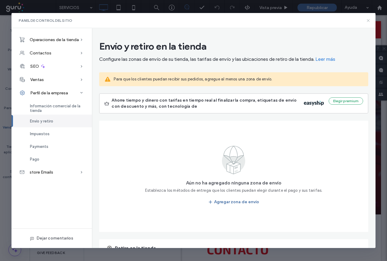
click at [368, 21] on icon at bounding box center [368, 20] width 5 height 5
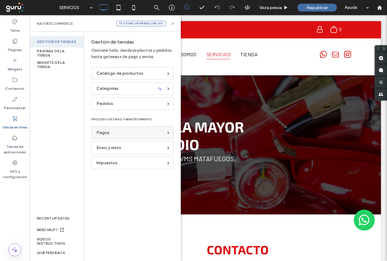
click at [104, 133] on span "Pagos" at bounding box center [103, 133] width 13 height 7
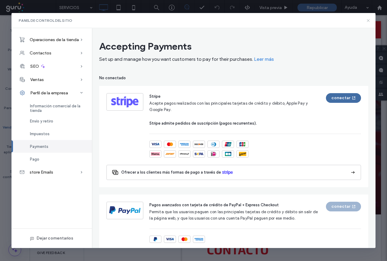
click at [371, 20] on icon at bounding box center [368, 20] width 5 height 5
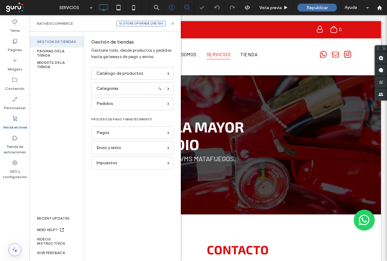
click at [174, 23] on icon at bounding box center [173, 23] width 5 height 5
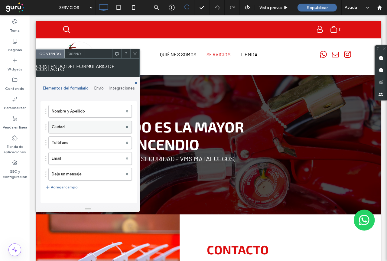
scroll to position [30, 0]
click at [97, 88] on span "Envío" at bounding box center [98, 88] width 9 height 5
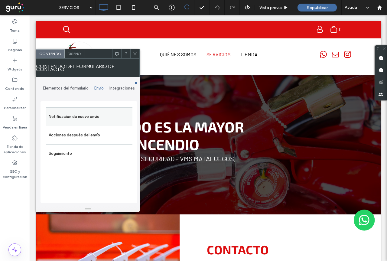
click at [70, 116] on label "Notificación de nuevo envío" at bounding box center [89, 117] width 81 height 12
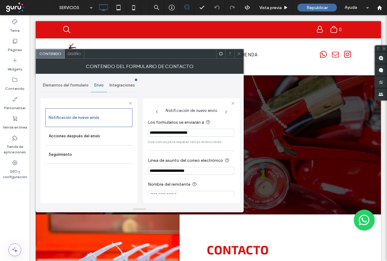
click at [208, 134] on input "**********" at bounding box center [191, 133] width 87 height 8
drag, startPoint x: 208, startPoint y: 134, endPoint x: 144, endPoint y: 138, distance: 63.7
click at [144, 138] on div "**********" at bounding box center [191, 150] width 97 height 105
click at [172, 133] on input "**********" at bounding box center [191, 133] width 87 height 8
type input "**********"
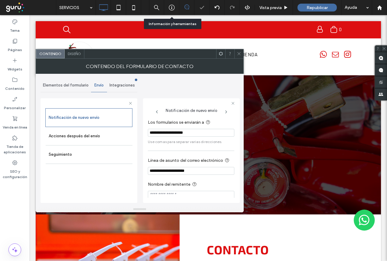
click at [240, 58] on span at bounding box center [239, 53] width 5 height 9
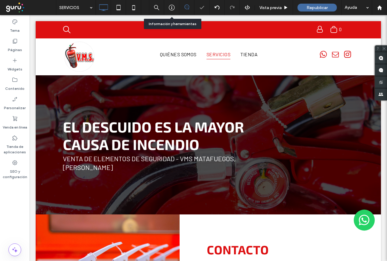
click at [314, 7] on span "Republicar" at bounding box center [317, 7] width 21 height 5
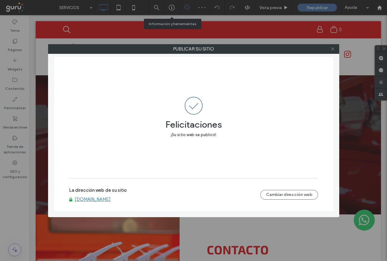
click at [334, 48] on use at bounding box center [332, 49] width 3 height 3
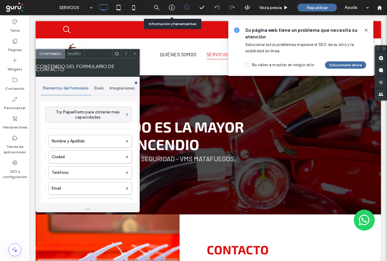
click at [100, 88] on span "Envío" at bounding box center [98, 88] width 9 height 5
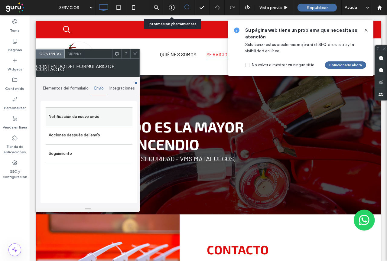
click at [78, 115] on label "Notificación de nuevo envío" at bounding box center [89, 117] width 81 height 12
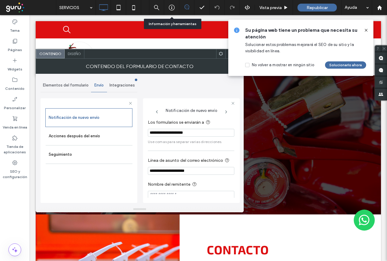
click at [365, 30] on icon at bounding box center [366, 30] width 5 height 5
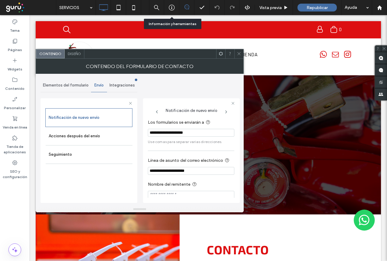
click at [240, 53] on icon at bounding box center [239, 53] width 5 height 5
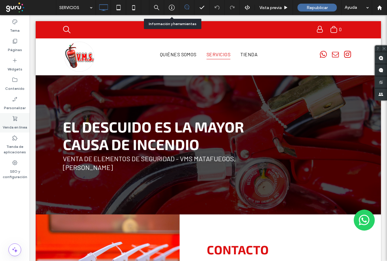
click at [16, 121] on use at bounding box center [15, 118] width 5 height 5
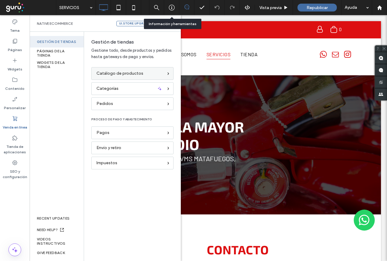
click at [129, 75] on span "Catálogo de productos" at bounding box center [120, 73] width 47 height 7
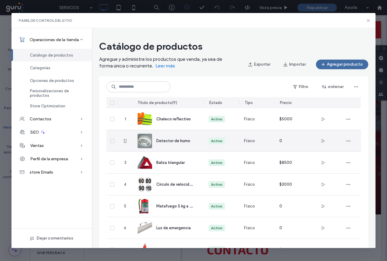
click at [177, 141] on span "Detector de humo" at bounding box center [174, 141] width 34 height 5
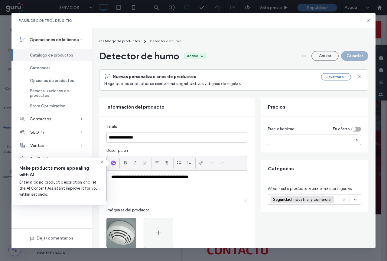
click at [275, 140] on input "*" at bounding box center [314, 140] width 93 height 11
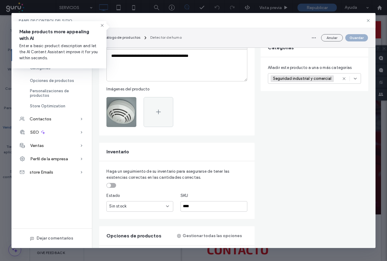
scroll to position [182, 0]
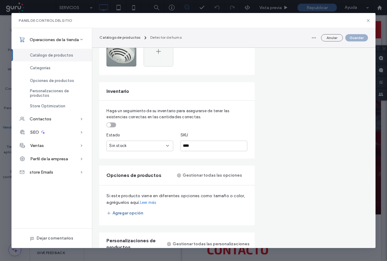
click at [168, 146] on icon at bounding box center [167, 145] width 5 height 5
click at [131, 155] on span "En existencias" at bounding box center [122, 157] width 26 height 6
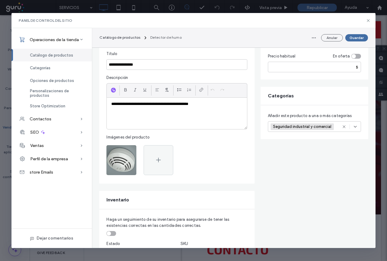
scroll to position [30, 0]
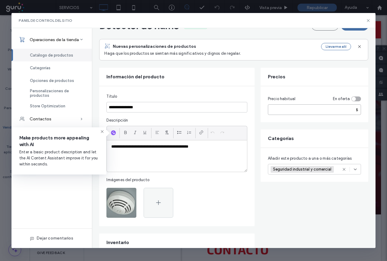
click at [281, 107] on input "*" at bounding box center [314, 109] width 93 height 11
drag, startPoint x: 275, startPoint y: 108, endPoint x: 311, endPoint y: 109, distance: 35.7
click at [311, 109] on input "number" at bounding box center [314, 109] width 93 height 11
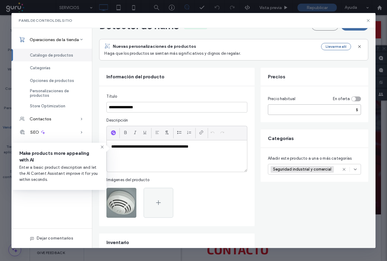
scroll to position [0, 0]
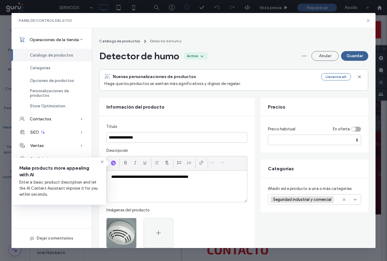
click at [356, 57] on button "Guardar" at bounding box center [354, 56] width 27 height 10
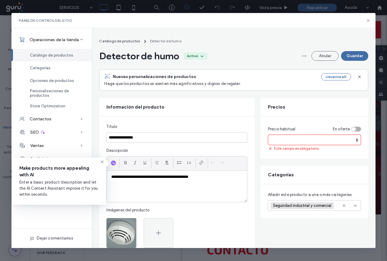
drag, startPoint x: 285, startPoint y: 143, endPoint x: 288, endPoint y: 143, distance: 3.9
click at [285, 143] on input "number" at bounding box center [314, 140] width 93 height 11
type input "*****"
click at [318, 101] on div "Precios" at bounding box center [315, 107] width 108 height 18
click at [353, 57] on button "Guardar" at bounding box center [354, 56] width 27 height 10
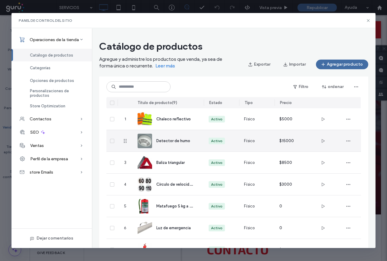
click at [180, 143] on span "Detector de humo" at bounding box center [174, 141] width 34 height 5
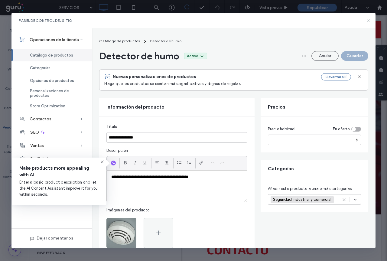
click at [371, 20] on icon at bounding box center [368, 20] width 5 height 5
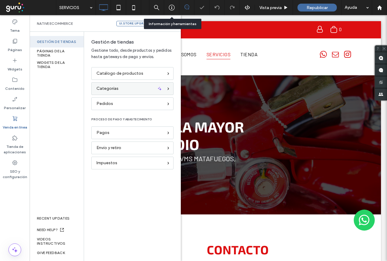
click at [113, 85] on span "Categorías" at bounding box center [108, 88] width 22 height 7
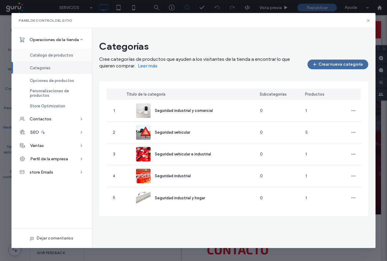
click at [39, 54] on span "Catálogo de productos" at bounding box center [51, 55] width 43 height 5
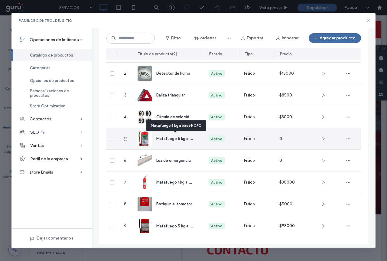
scroll to position [64, 0]
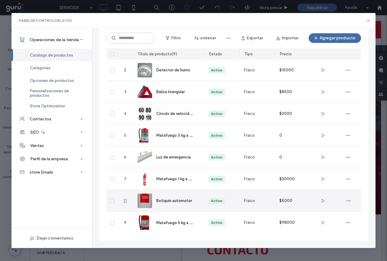
click at [165, 200] on span "Botiquín automotor" at bounding box center [175, 201] width 36 height 5
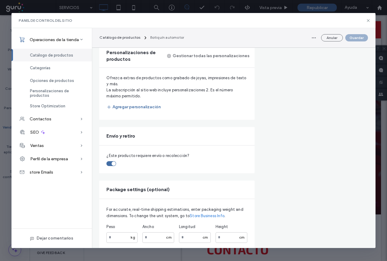
scroll to position [338, 0]
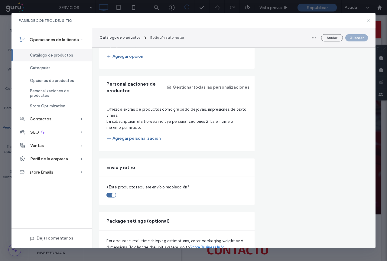
click at [368, 19] on icon at bounding box center [368, 20] width 5 height 5
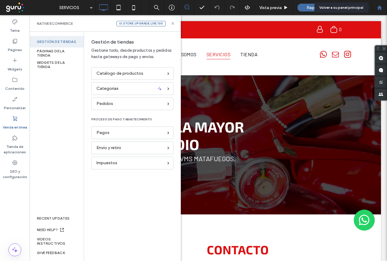
click at [382, 9] on icon at bounding box center [380, 7] width 5 height 5
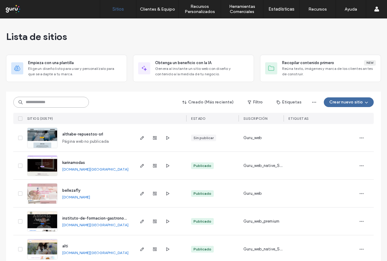
click at [54, 104] on input at bounding box center [51, 102] width 76 height 11
paste input "**********"
type input "**********"
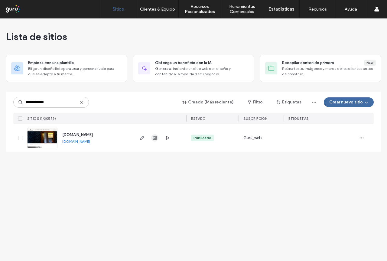
click at [153, 138] on icon "button" at bounding box center [155, 138] width 5 height 5
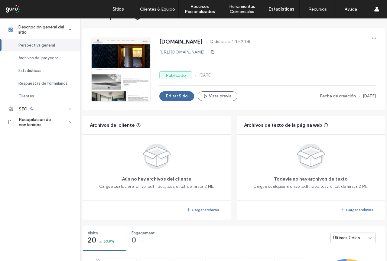
scroll to position [30, 0]
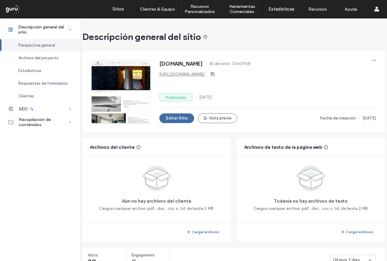
scroll to position [151, 0]
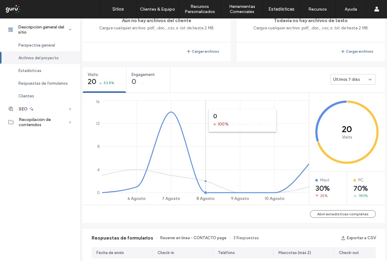
scroll to position [182, 0]
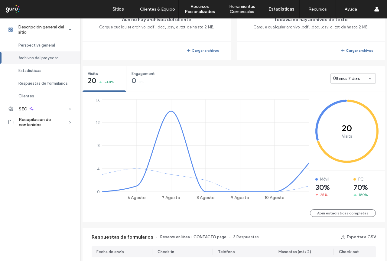
click at [368, 78] on icon at bounding box center [370, 78] width 5 height 5
click at [343, 109] on span "Últimos 30 días" at bounding box center [345, 110] width 29 height 6
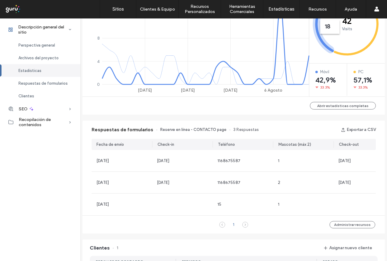
scroll to position [303, 0]
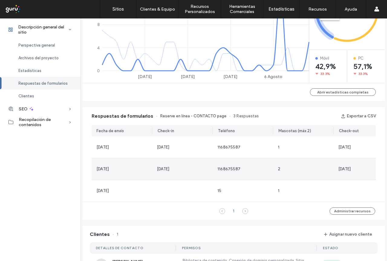
scroll to position [363, 0]
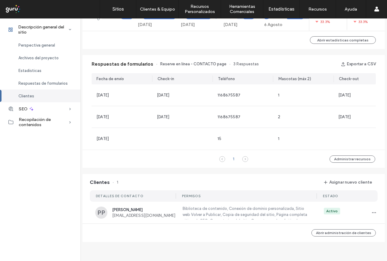
scroll to position [364, 0]
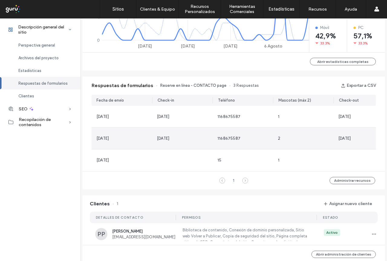
scroll to position [303, 0]
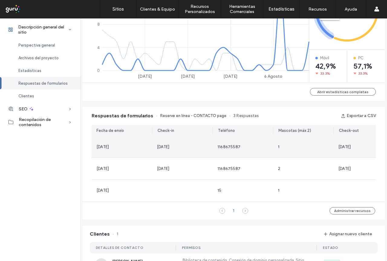
click at [108, 147] on span "[DATE]" at bounding box center [103, 147] width 12 height 5
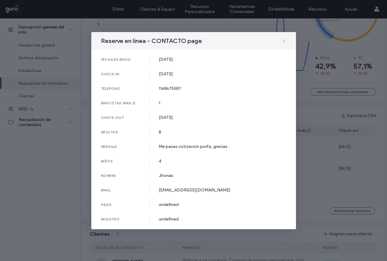
click at [284, 40] on icon at bounding box center [284, 40] width 5 height 5
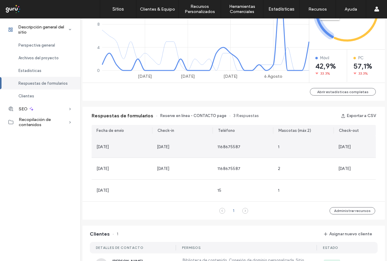
click at [107, 147] on span "[DATE]" at bounding box center [103, 147] width 12 height 5
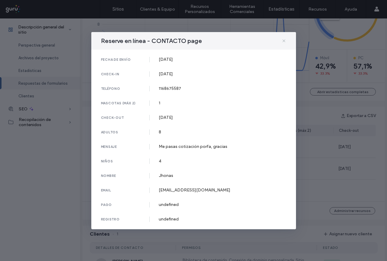
click at [284, 41] on use at bounding box center [284, 40] width 3 height 3
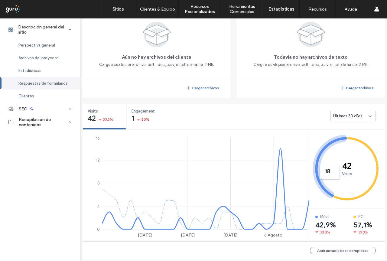
scroll to position [121, 0]
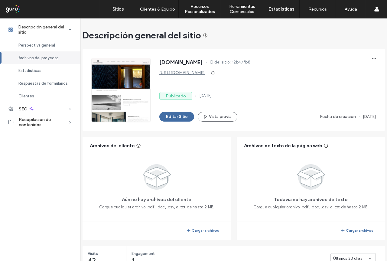
scroll to position [0, 0]
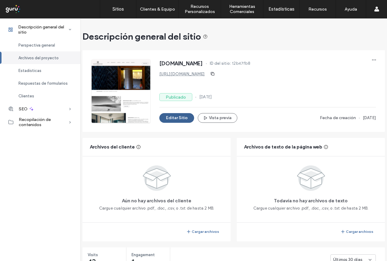
click at [173, 119] on button "Editar Sitio" at bounding box center [177, 118] width 35 height 10
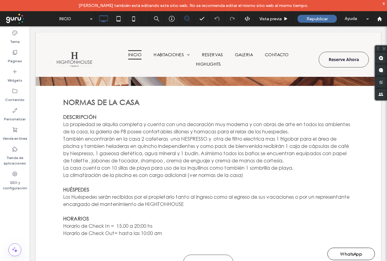
scroll to position [1090, 0]
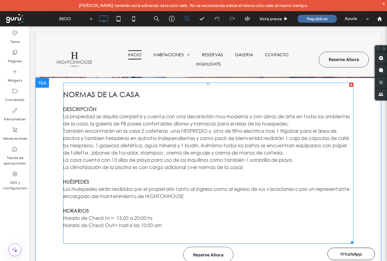
click at [102, 141] on p "También encontrarán en la casa 2 cafeteras una NESPRESSO y otra de filtro elect…" at bounding box center [208, 141] width 291 height 29
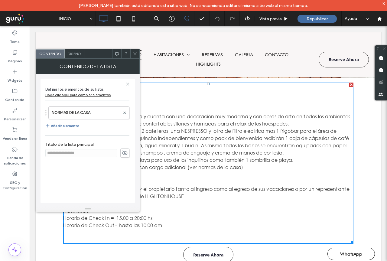
click at [137, 57] on span at bounding box center [135, 53] width 5 height 9
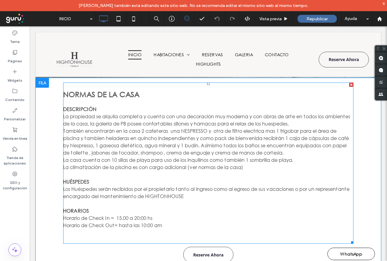
click at [100, 121] on p "La propiedad se alquila completa y cuenta con una decoración muy moderna y con …" at bounding box center [208, 120] width 291 height 15
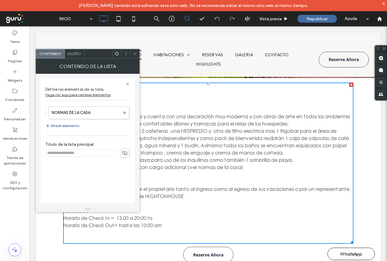
click at [134, 52] on icon at bounding box center [135, 53] width 5 height 5
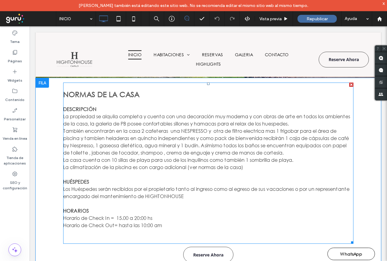
click at [233, 154] on p "También encontrarán en la casa 2 cafeteras una NESPRESSO y otra de filtro elect…" at bounding box center [208, 141] width 291 height 29
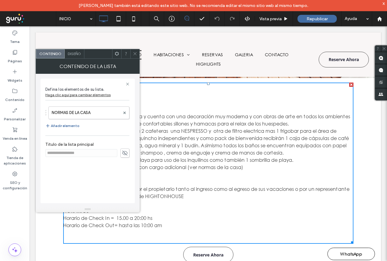
click at [76, 53] on span "Diseño" at bounding box center [74, 53] width 13 height 5
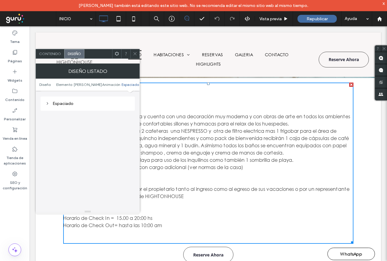
scroll to position [277, 0]
click at [135, 52] on icon at bounding box center [135, 53] width 5 height 5
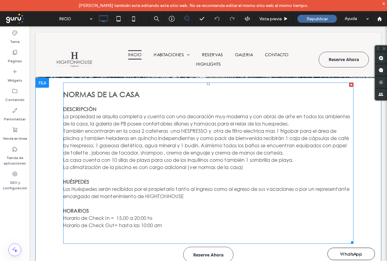
click at [85, 119] on p "La propiedad se alquila completa y cuenta con una decoración muy moderna y con …" at bounding box center [208, 120] width 291 height 15
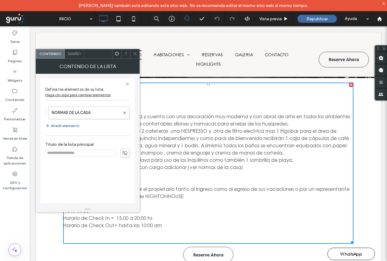
click at [80, 54] on span "Diseño" at bounding box center [74, 53] width 13 height 5
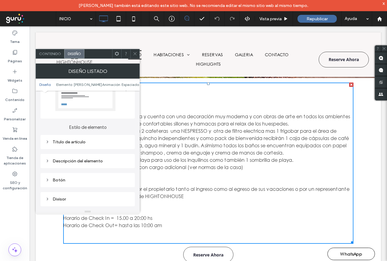
scroll to position [91, 0]
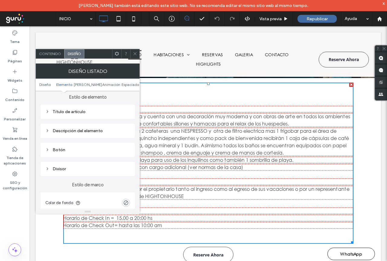
click at [77, 130] on div "Descripción del elemento" at bounding box center [87, 130] width 85 height 5
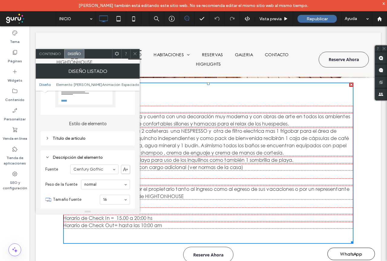
scroll to position [55, 0]
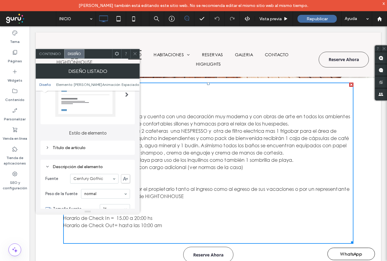
click at [137, 51] on div at bounding box center [134, 53] width 9 height 9
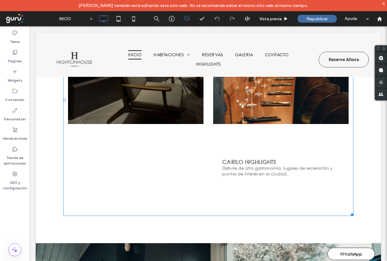
scroll to position [696, 0]
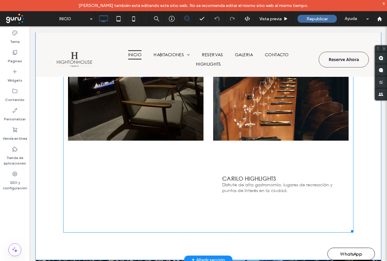
click at [232, 183] on p "Disfrute de alta gastronomía, lugares de recreación y puntos de interés en la c…" at bounding box center [281, 188] width 117 height 12
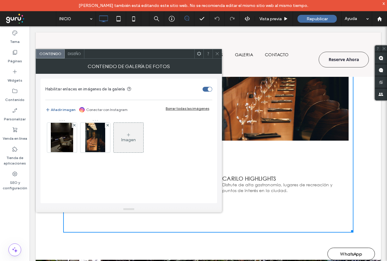
click at [77, 56] on div "Diseño" at bounding box center [75, 53] width 20 height 9
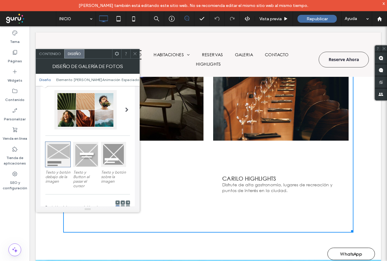
scroll to position [0, 0]
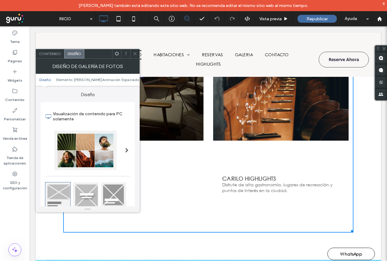
click at [135, 53] on icon at bounding box center [135, 53] width 5 height 5
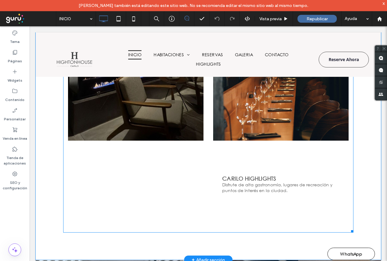
click at [143, 180] on div "Button" at bounding box center [135, 116] width 145 height 232
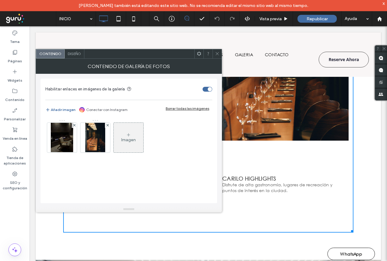
click at [219, 52] on icon at bounding box center [217, 53] width 5 height 5
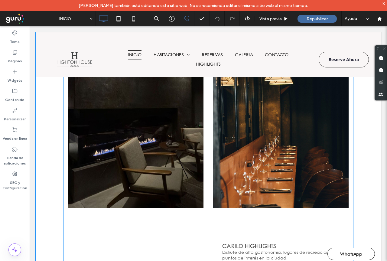
scroll to position [636, 0]
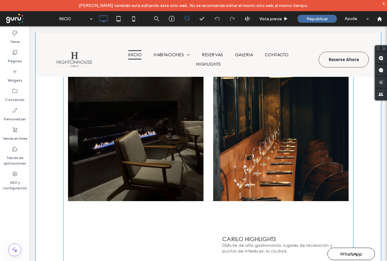
click at [249, 166] on link at bounding box center [281, 134] width 144 height 144
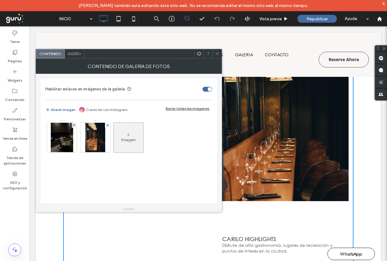
click at [81, 55] on span "Diseño" at bounding box center [74, 53] width 13 height 5
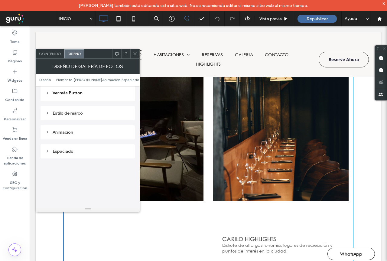
scroll to position [303, 0]
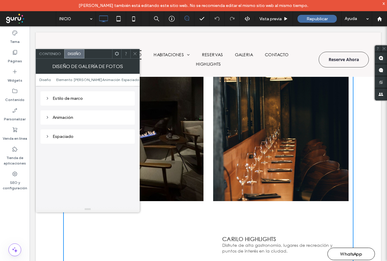
click at [59, 117] on div "Animación" at bounding box center [87, 117] width 85 height 5
click at [58, 119] on div "Espaciado" at bounding box center [87, 118] width 85 height 5
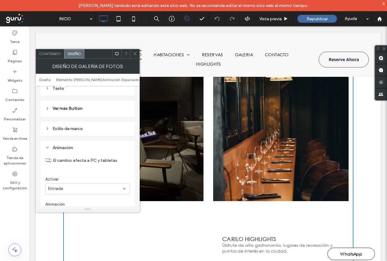
scroll to position [242, 0]
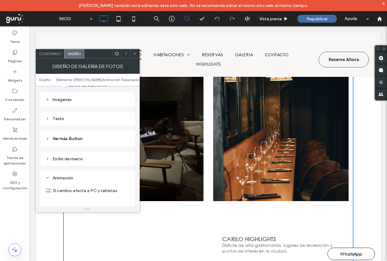
click at [81, 140] on span "Ver más Button" at bounding box center [68, 138] width 30 height 5
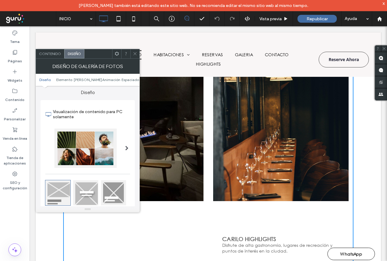
scroll to position [0, 0]
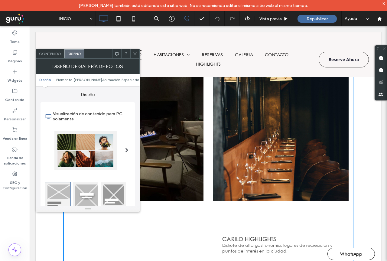
click at [117, 55] on icon at bounding box center [117, 53] width 5 height 5
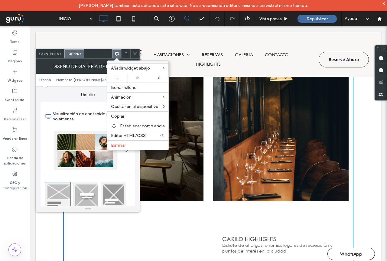
click at [54, 54] on span "Contenido" at bounding box center [50, 53] width 22 height 5
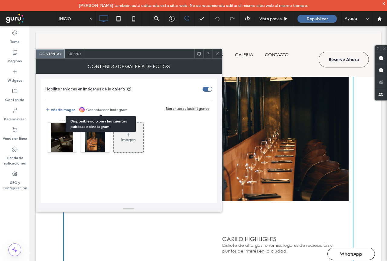
click at [121, 109] on link "Conectar con Instagram" at bounding box center [106, 109] width 41 height 5
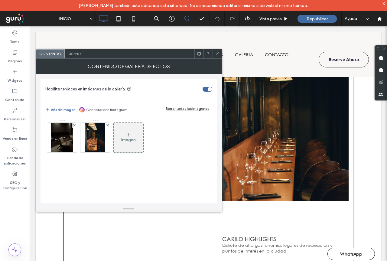
click at [218, 55] on icon at bounding box center [217, 53] width 5 height 5
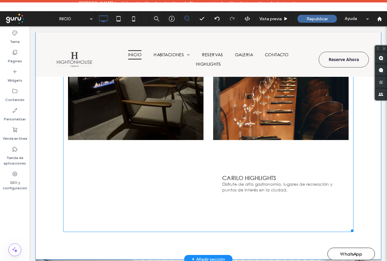
scroll to position [727, 0]
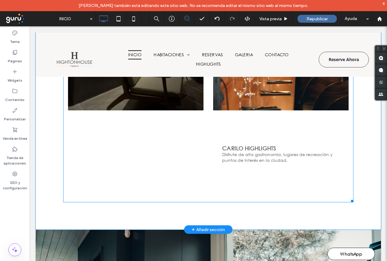
click at [236, 153] on p "Disfrute de alta gastronomía, lugares de recreación y puntos de interés en la c…" at bounding box center [281, 158] width 117 height 12
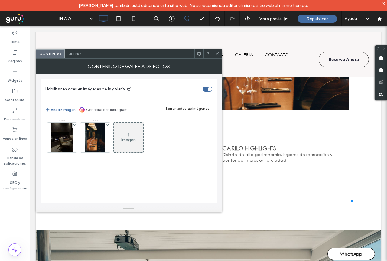
click at [216, 52] on icon at bounding box center [217, 53] width 5 height 5
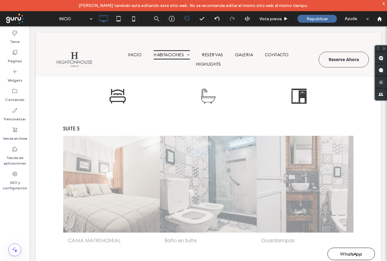
scroll to position [1968, 0]
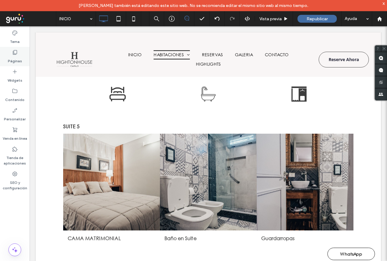
click at [17, 58] on label "Páginas" at bounding box center [15, 59] width 14 height 8
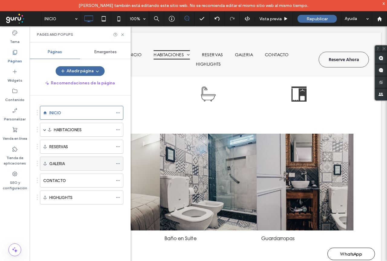
click at [60, 165] on label "GALERIA" at bounding box center [56, 164] width 15 height 11
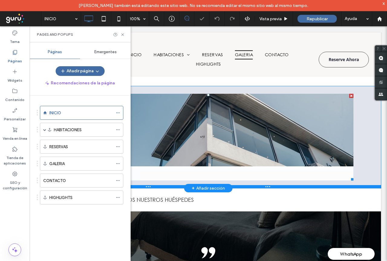
scroll to position [2147, 0]
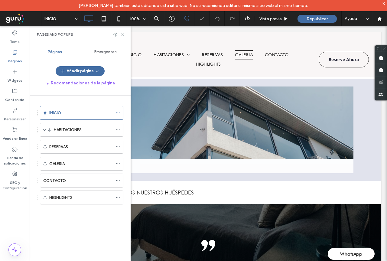
drag, startPoint x: 121, startPoint y: 33, endPoint x: 101, endPoint y: 9, distance: 31.8
click at [121, 33] on icon at bounding box center [122, 34] width 5 height 5
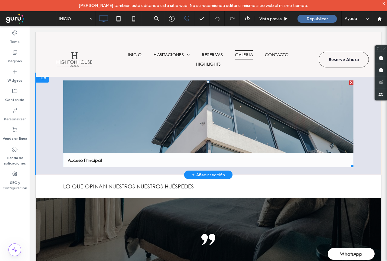
scroll to position [2123, 0]
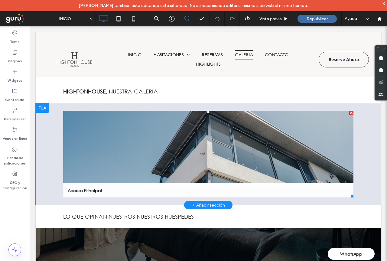
click at [120, 149] on link at bounding box center [208, 147] width 291 height 73
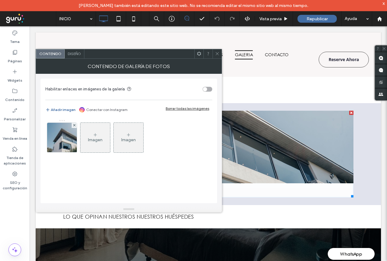
click at [217, 53] on icon at bounding box center [217, 53] width 5 height 5
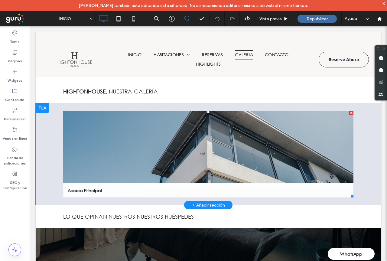
click at [97, 162] on link at bounding box center [208, 147] width 291 height 73
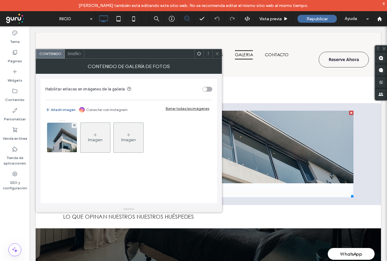
click at [93, 135] on icon at bounding box center [95, 135] width 5 height 5
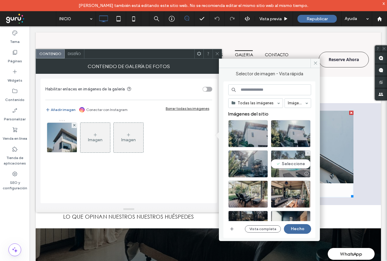
click at [287, 156] on div "Seleccione" at bounding box center [291, 163] width 40 height 27
click at [298, 228] on button "Hecho" at bounding box center [297, 229] width 27 height 10
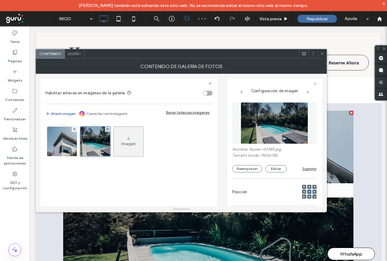
click at [321, 53] on icon at bounding box center [322, 53] width 5 height 5
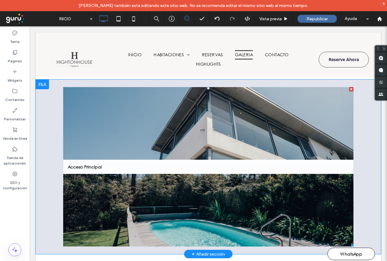
scroll to position [2153, 0]
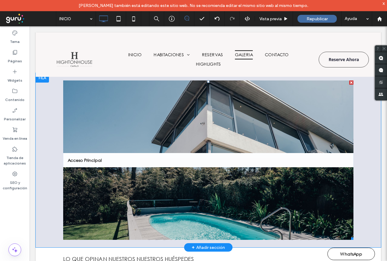
click at [112, 110] on link at bounding box center [208, 117] width 291 height 73
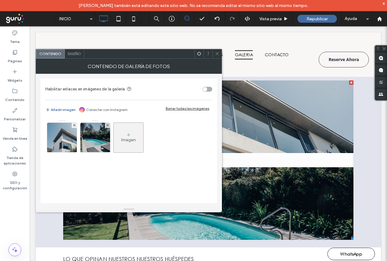
click at [72, 53] on span "Diseño" at bounding box center [74, 53] width 13 height 5
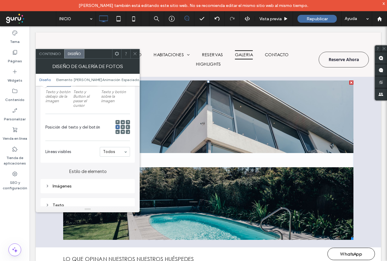
scroll to position [151, 0]
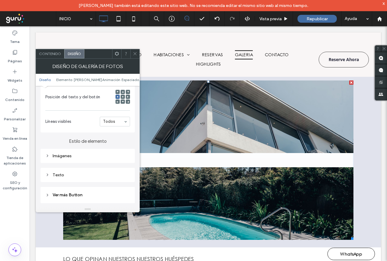
click at [64, 158] on div "Imágenes" at bounding box center [87, 155] width 85 height 5
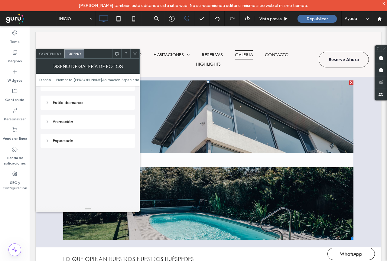
scroll to position [394, 0]
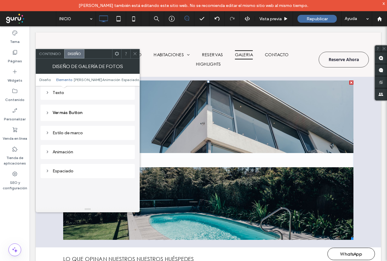
click at [64, 155] on div "Animación" at bounding box center [87, 152] width 85 height 5
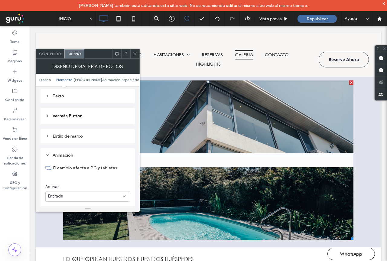
scroll to position [330, 0]
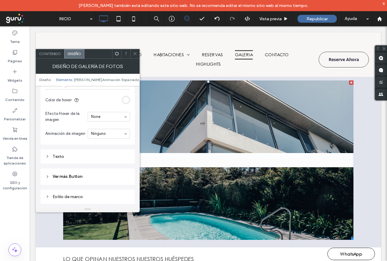
click at [135, 54] on icon at bounding box center [135, 53] width 5 height 5
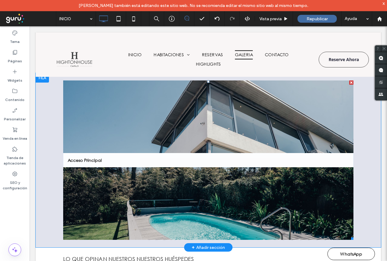
click at [106, 119] on link at bounding box center [208, 117] width 291 height 73
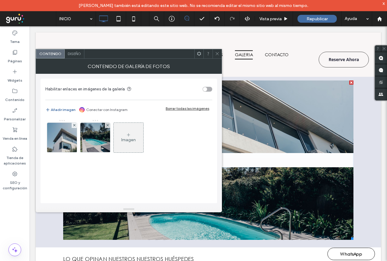
click at [80, 58] on div "Diseño" at bounding box center [75, 53] width 20 height 9
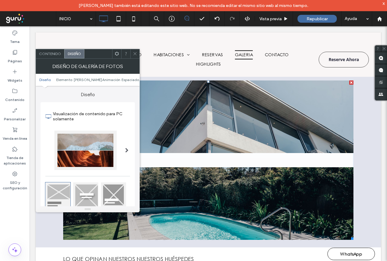
scroll to position [30, 0]
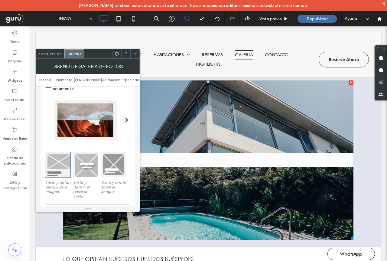
click at [127, 120] on span at bounding box center [126, 120] width 3 height 5
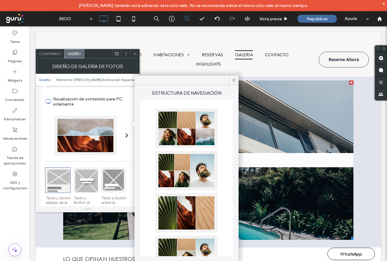
scroll to position [0, 0]
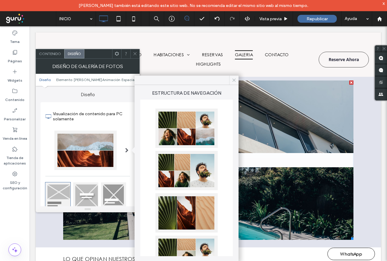
drag, startPoint x: 235, startPoint y: 79, endPoint x: 110, endPoint y: 90, distance: 125.5
click at [235, 79] on icon at bounding box center [234, 79] width 5 height 5
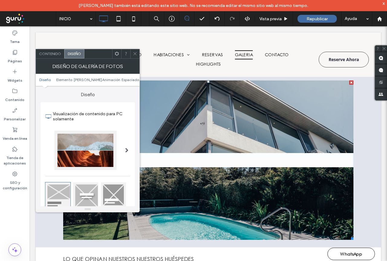
click at [75, 58] on div "Diseño" at bounding box center [74, 53] width 20 height 9
click at [128, 151] on span at bounding box center [126, 150] width 3 height 5
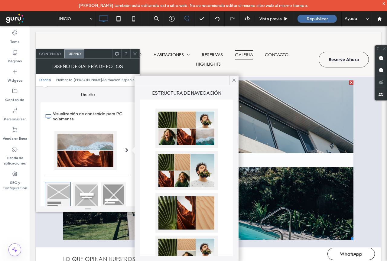
click at [176, 124] on div at bounding box center [187, 128] width 62 height 39
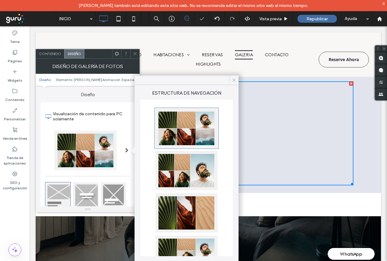
scroll to position [2154, 0]
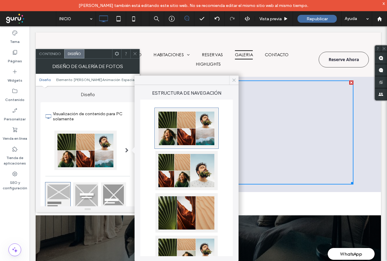
click at [233, 79] on icon at bounding box center [234, 79] width 5 height 5
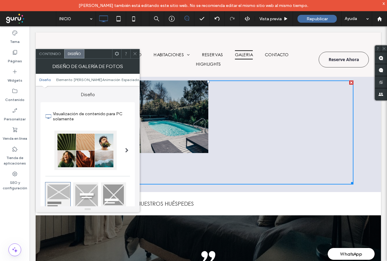
click at [133, 52] on div at bounding box center [134, 53] width 9 height 9
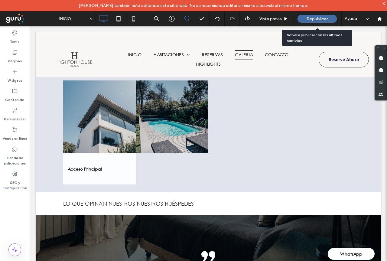
click at [318, 19] on span "Republicar" at bounding box center [317, 18] width 21 height 5
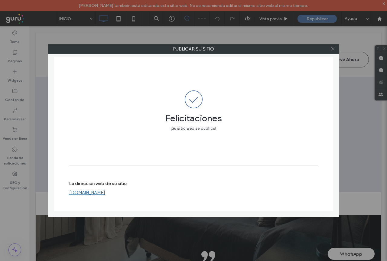
click at [333, 49] on use at bounding box center [332, 49] width 3 height 3
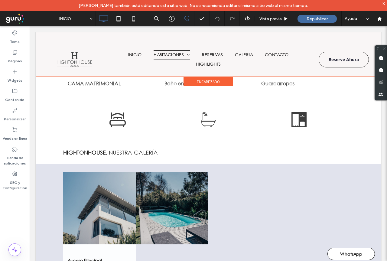
scroll to position [2063, 0]
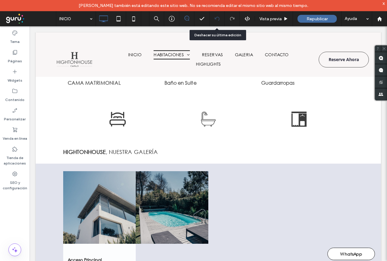
click at [218, 16] on icon at bounding box center [217, 18] width 5 height 5
click at [218, 19] on icon at bounding box center [217, 18] width 5 height 5
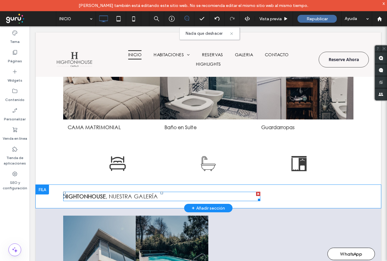
scroll to position [2049, 0]
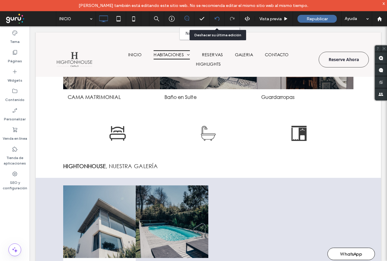
click at [216, 16] on icon at bounding box center [217, 18] width 5 height 5
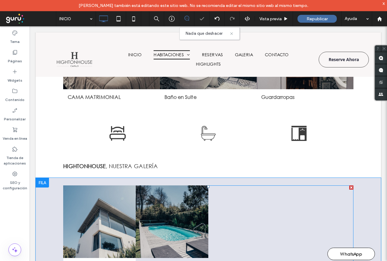
click at [123, 206] on link at bounding box center [99, 222] width 73 height 73
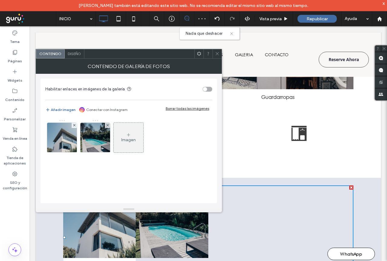
click at [77, 53] on span "Diseño" at bounding box center [74, 53] width 13 height 5
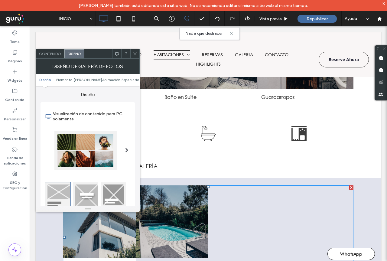
click at [125, 151] on span at bounding box center [126, 150] width 3 height 5
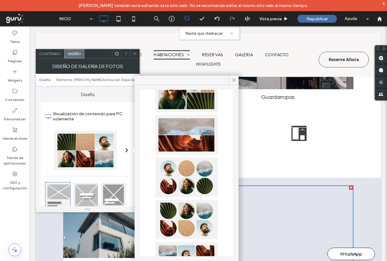
scroll to position [212, 0]
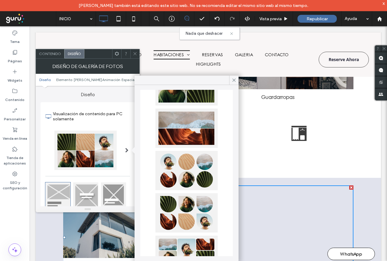
click at [182, 127] on div at bounding box center [187, 128] width 62 height 39
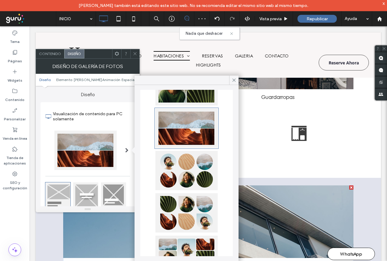
click at [134, 54] on icon at bounding box center [135, 53] width 5 height 5
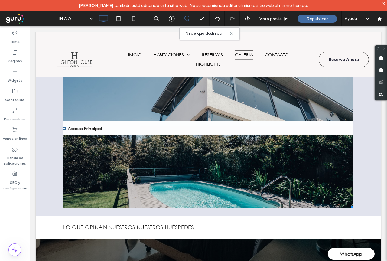
scroll to position [2201, 0]
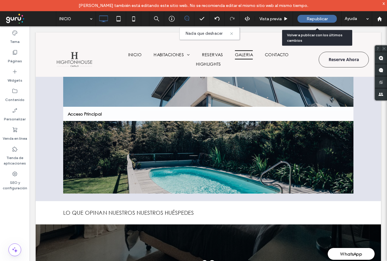
click at [313, 18] on span "Republicar" at bounding box center [317, 18] width 21 height 5
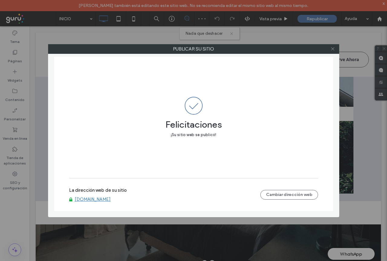
click at [332, 49] on icon at bounding box center [333, 49] width 5 height 5
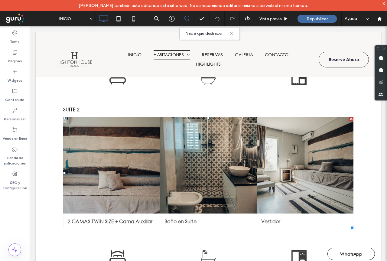
scroll to position [1323, 0]
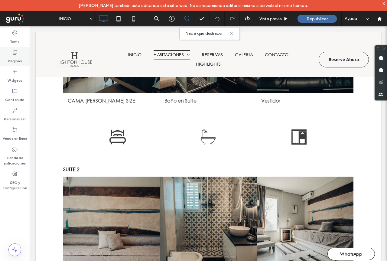
click at [13, 57] on label "Páginas" at bounding box center [15, 59] width 14 height 8
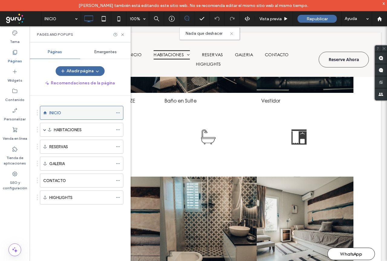
click at [57, 111] on label "INICIO" at bounding box center [55, 113] width 12 height 11
click at [123, 33] on icon at bounding box center [122, 34] width 5 height 5
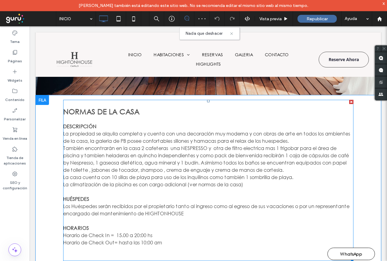
scroll to position [1067, 0]
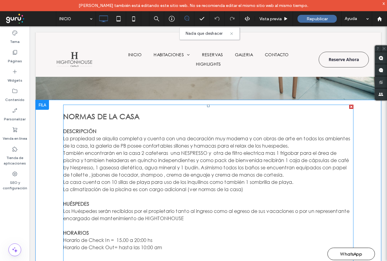
click at [155, 158] on p "También encontrarán en la casa 2 cafeteras una NESPRESSO y otra de filtro elect…" at bounding box center [208, 164] width 291 height 29
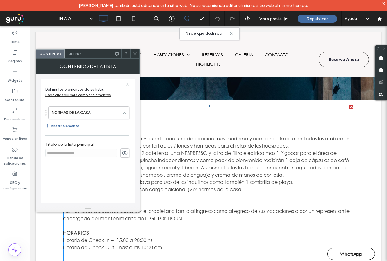
click at [77, 53] on span "Diseño" at bounding box center [74, 53] width 13 height 5
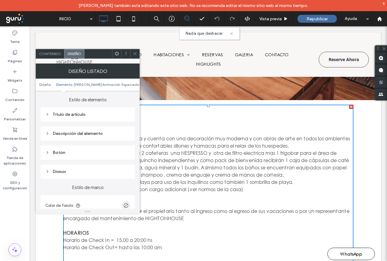
scroll to position [91, 0]
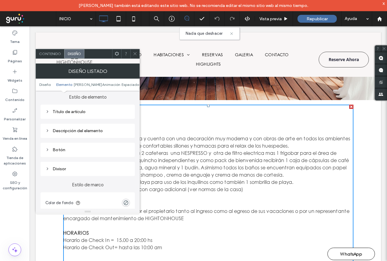
click at [181, 141] on p "La propiedad se alquila completa y cuenta con una decoración muy moderna y con …" at bounding box center [208, 142] width 291 height 15
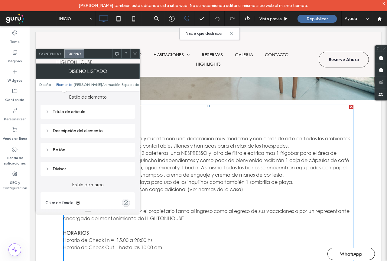
click at [159, 183] on p "La casa cuenta con 10 sillas de playa para uso de los inquilinos como también 1…" at bounding box center [208, 182] width 291 height 7
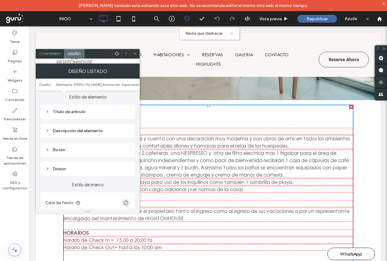
click at [72, 133] on div "Descripción del elemento" at bounding box center [87, 130] width 85 height 5
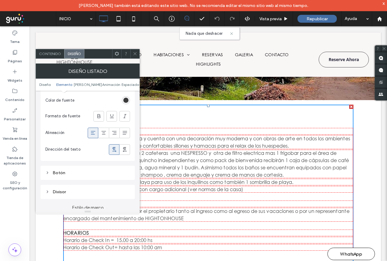
scroll to position [212, 0]
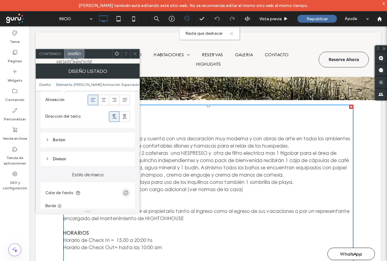
click at [61, 140] on div "Botón" at bounding box center [87, 139] width 85 height 5
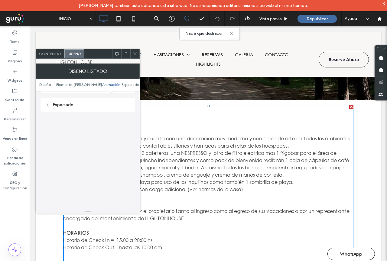
scroll to position [588, 0]
click at [135, 56] on icon at bounding box center [135, 53] width 5 height 5
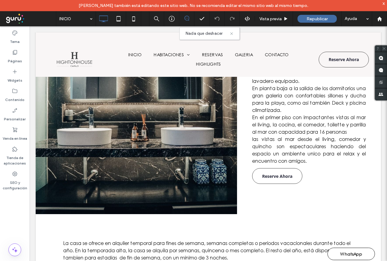
scroll to position [357, 0]
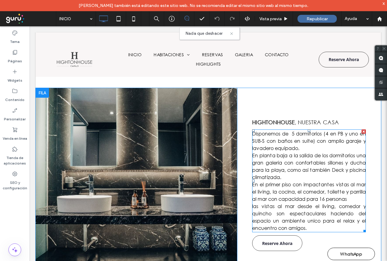
click at [277, 133] on span "Disponemos de 5 dormitorios (4 en PB y uno en SUB-S con baños en suite) con amp…" at bounding box center [309, 140] width 114 height 21
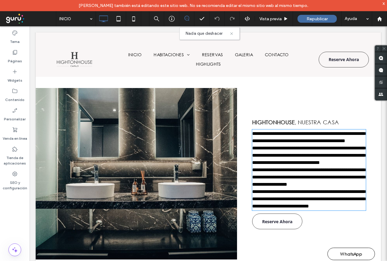
type input "**********"
type input "**"
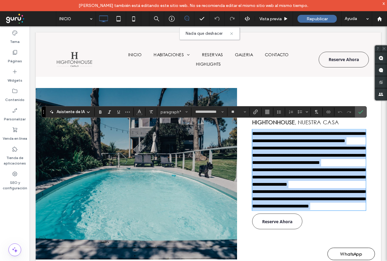
click at [262, 132] on span "**********" at bounding box center [310, 137] width 116 height 12
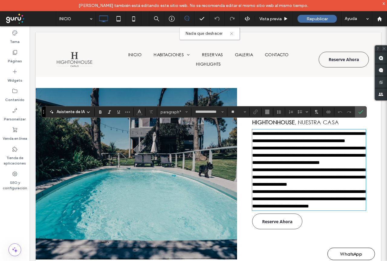
click at [291, 131] on span "**********" at bounding box center [310, 137] width 116 height 12
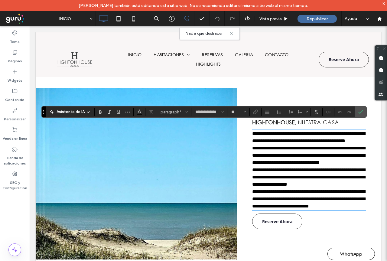
drag, startPoint x: 294, startPoint y: 127, endPoint x: 303, endPoint y: 130, distance: 9.3
click at [295, 131] on span "**********" at bounding box center [310, 137] width 116 height 12
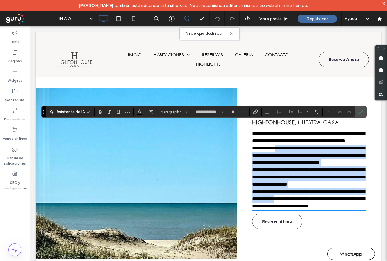
drag, startPoint x: 282, startPoint y: 145, endPoint x: 301, endPoint y: 203, distance: 60.8
click at [323, 210] on div "**********" at bounding box center [309, 170] width 114 height 80
click at [305, 188] on p "**********" at bounding box center [309, 177] width 114 height 22
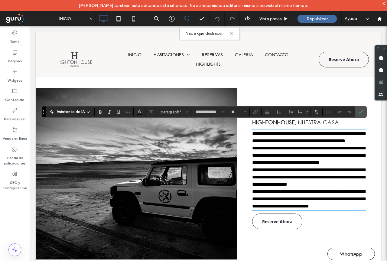
click at [308, 210] on p "**********" at bounding box center [309, 199] width 114 height 22
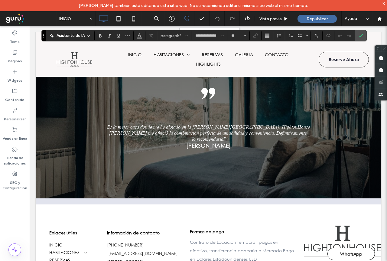
scroll to position [2499, 0]
